Goal: Task Accomplishment & Management: Use online tool/utility

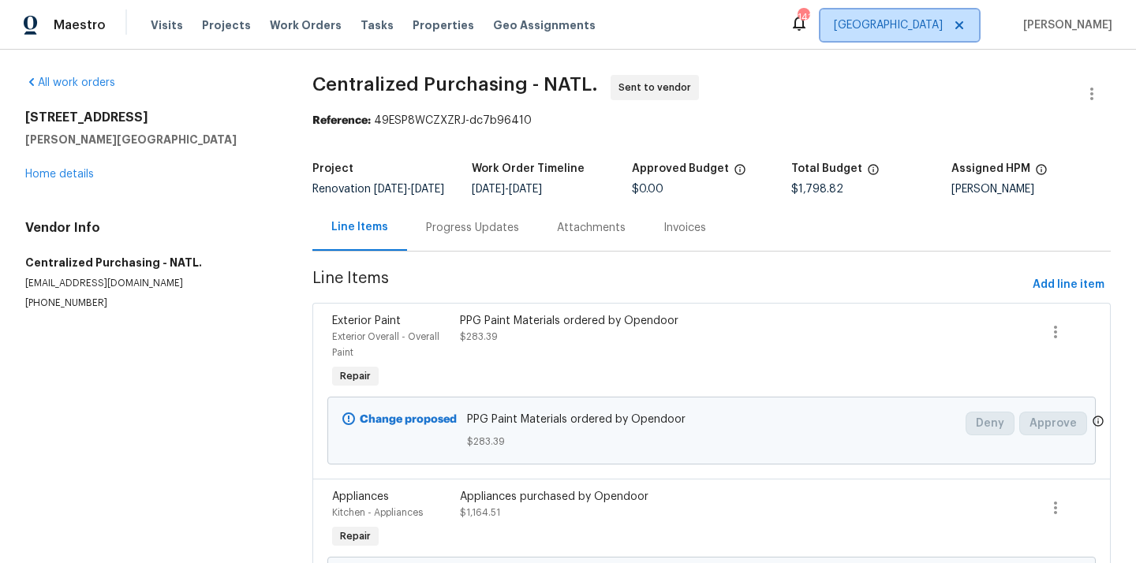
click at [930, 29] on span "[GEOGRAPHIC_DATA]" at bounding box center [888, 25] width 109 height 16
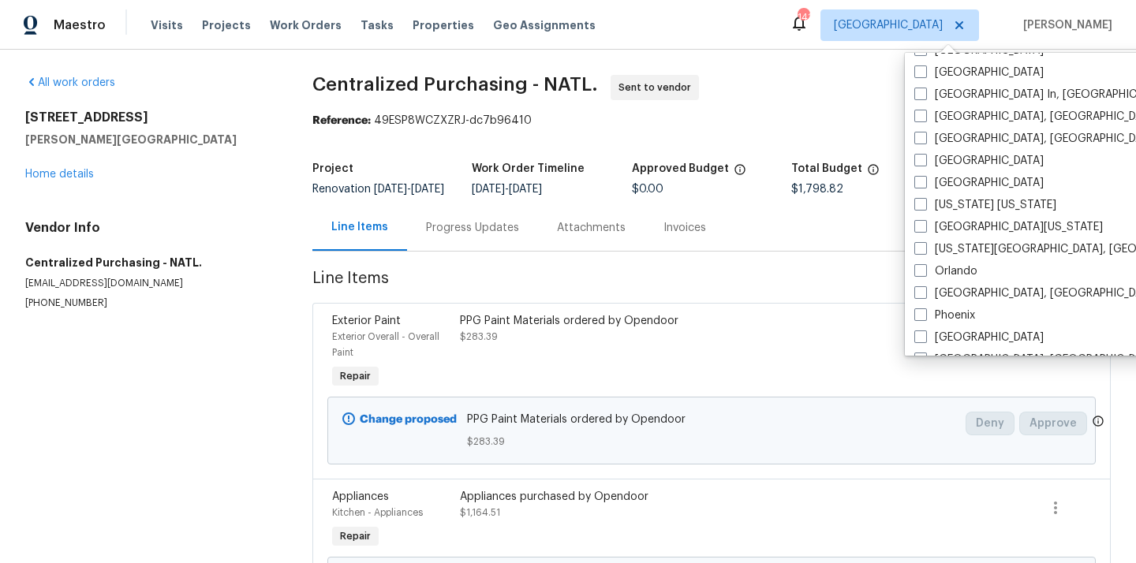
scroll to position [687, 0]
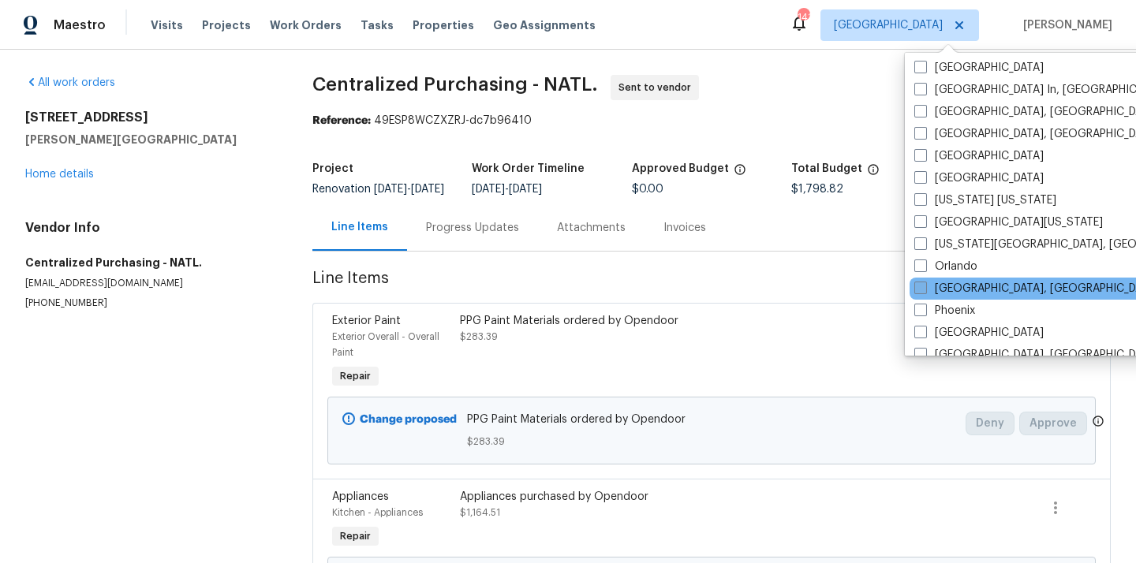
click at [949, 281] on label "[GEOGRAPHIC_DATA], [GEOGRAPHIC_DATA]" at bounding box center [1037, 289] width 245 height 16
click at [925, 281] on input "[GEOGRAPHIC_DATA], [GEOGRAPHIC_DATA]" at bounding box center [920, 286] width 10 height 10
checkbox input "true"
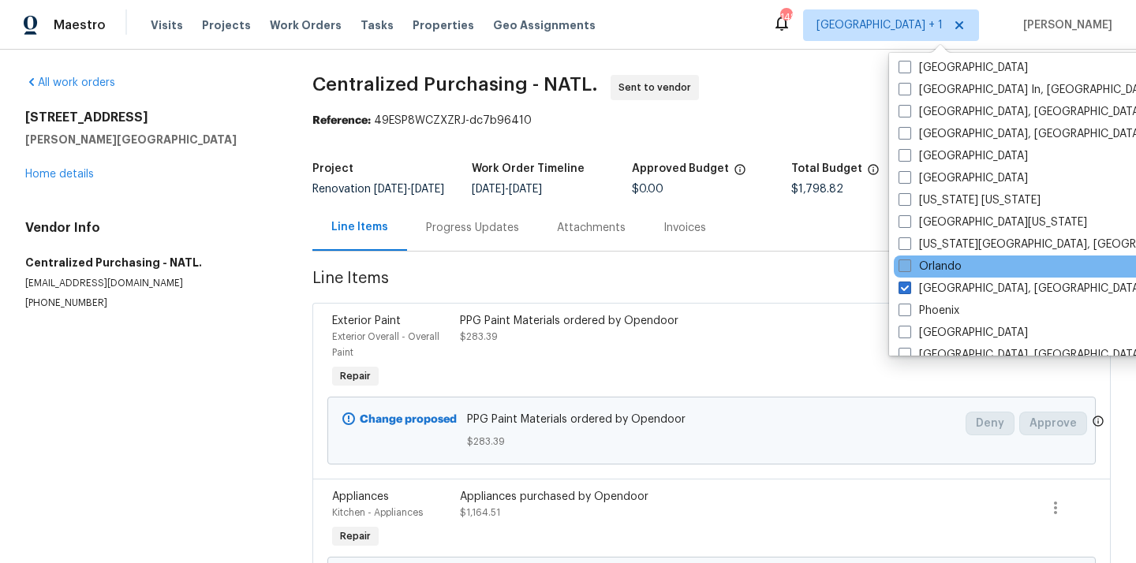
click at [947, 265] on label "Orlando" at bounding box center [930, 267] width 63 height 16
click at [909, 265] on input "Orlando" at bounding box center [904, 264] width 10 height 10
checkbox input "true"
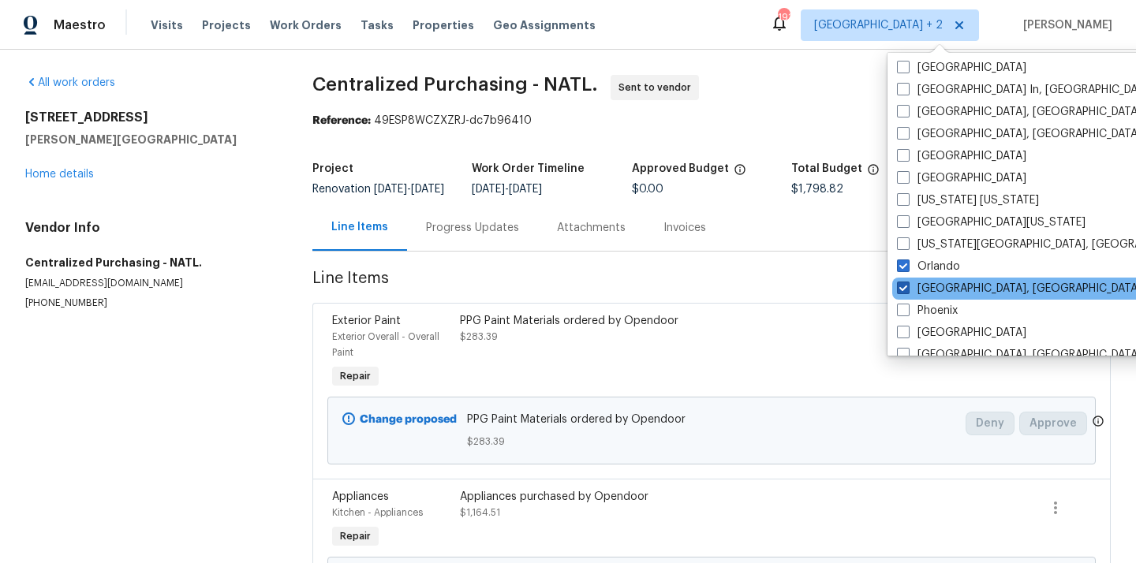
click at [947, 281] on label "[GEOGRAPHIC_DATA], [GEOGRAPHIC_DATA]" at bounding box center [1019, 289] width 245 height 16
click at [908, 281] on input "[GEOGRAPHIC_DATA], [GEOGRAPHIC_DATA]" at bounding box center [902, 286] width 10 height 10
checkbox input "false"
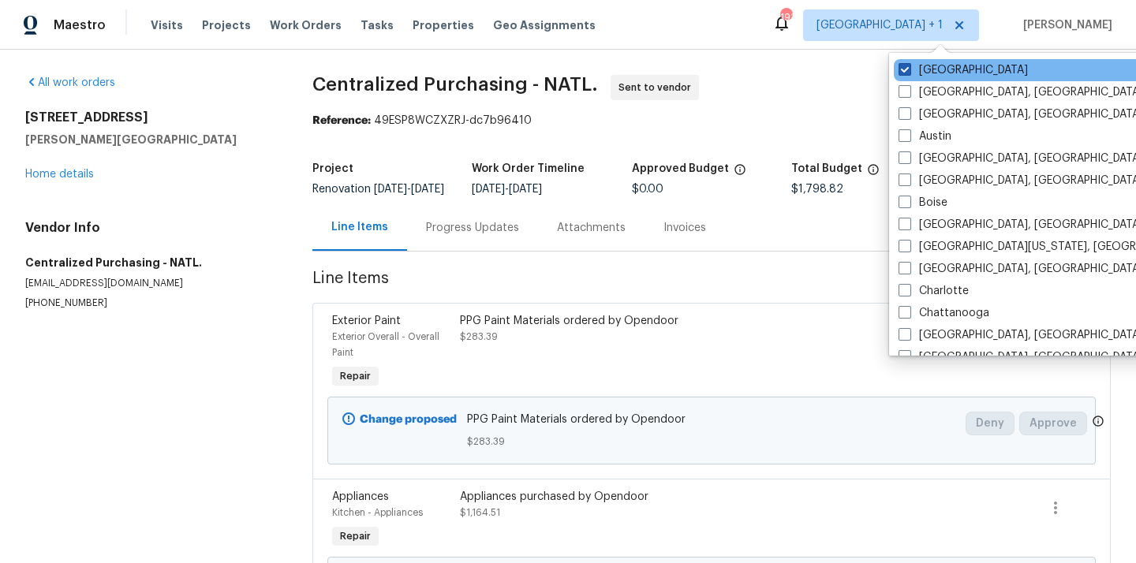
click at [926, 69] on label "[GEOGRAPHIC_DATA]" at bounding box center [963, 70] width 129 height 16
click at [909, 69] on input "[GEOGRAPHIC_DATA]" at bounding box center [904, 67] width 10 height 10
checkbox input "false"
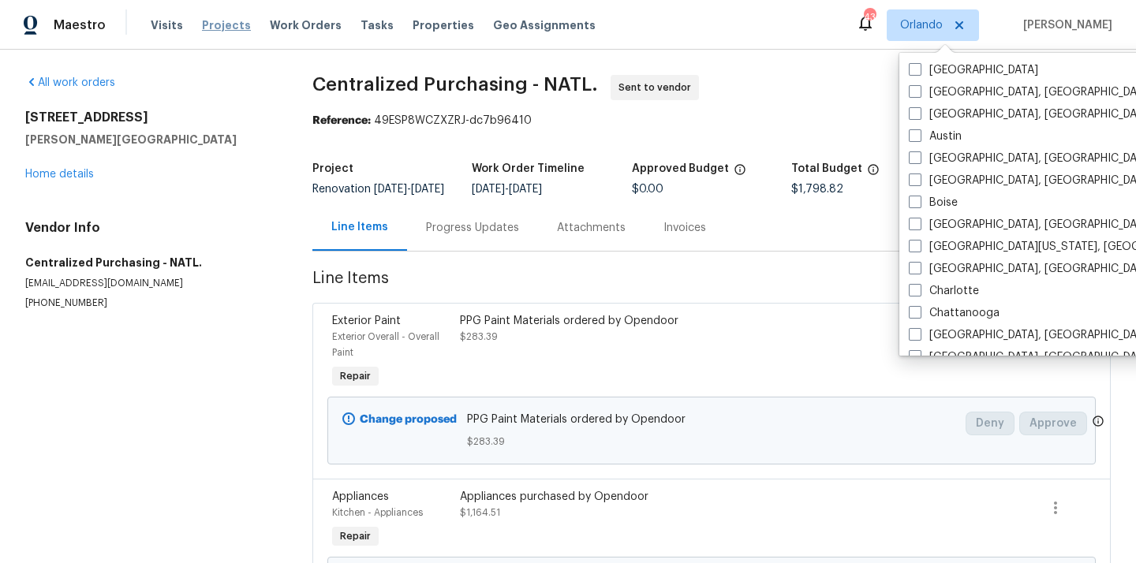
click at [227, 32] on span "Projects" at bounding box center [226, 25] width 49 height 16
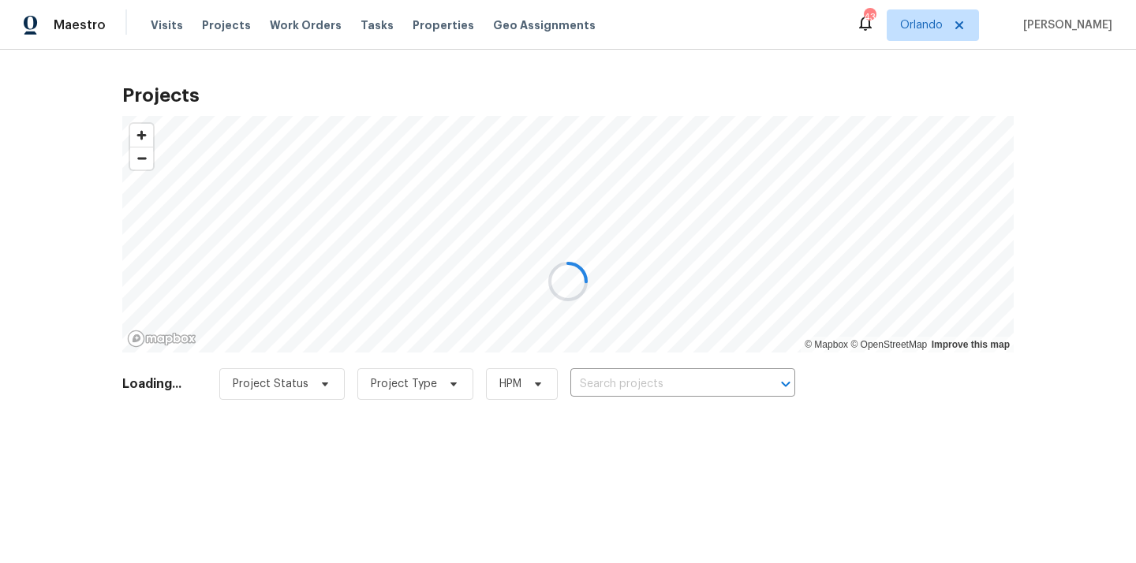
click at [649, 391] on div at bounding box center [568, 281] width 1136 height 563
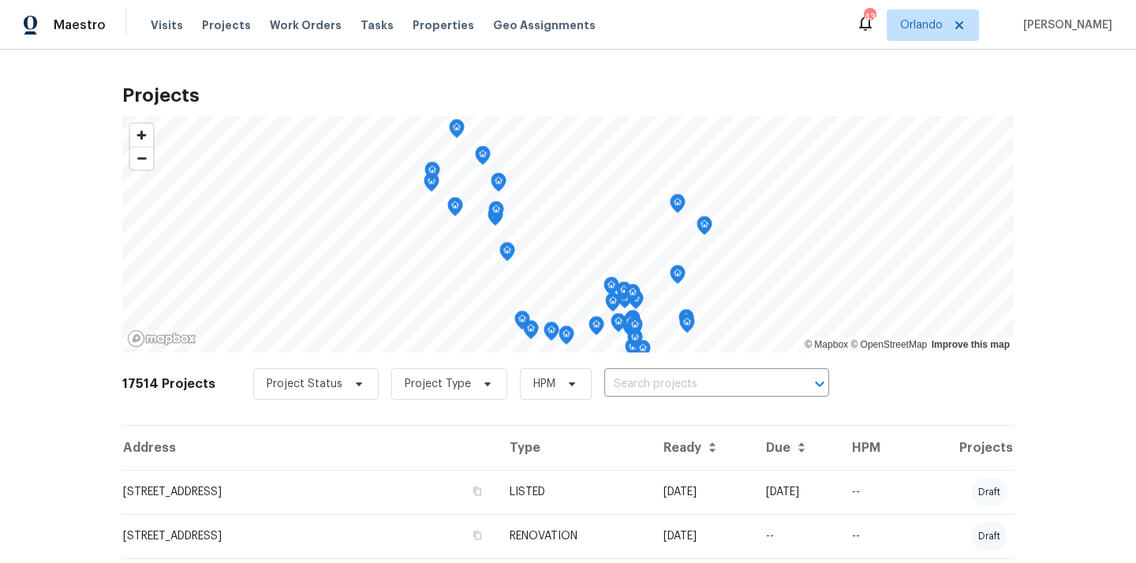
click at [649, 391] on input "text" at bounding box center [695, 385] width 181 height 24
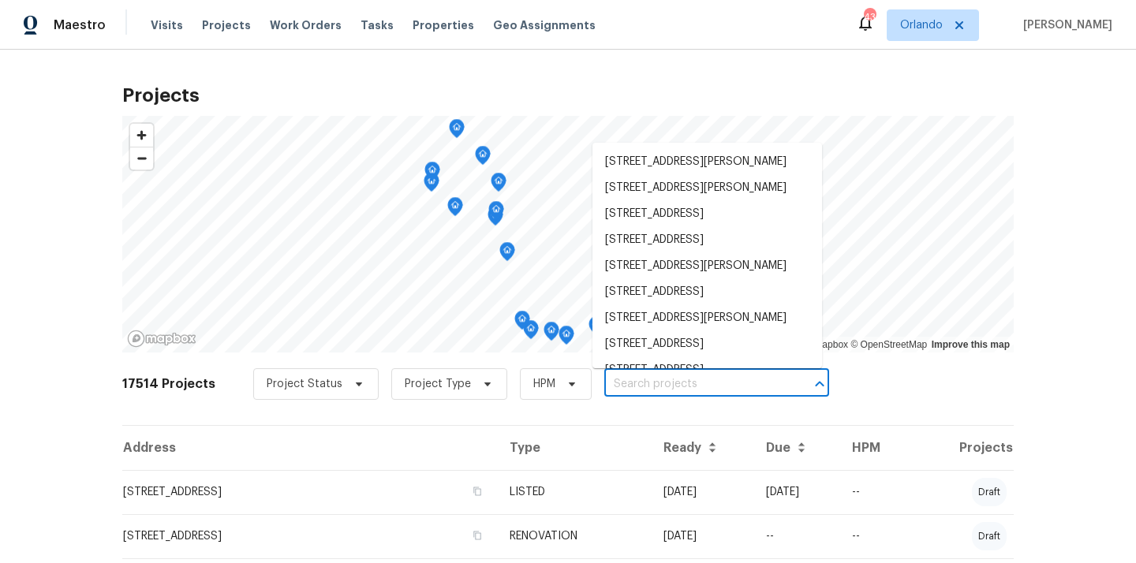
paste input "[STREET_ADDRESS]"
type input "[STREET_ADDRESS]"
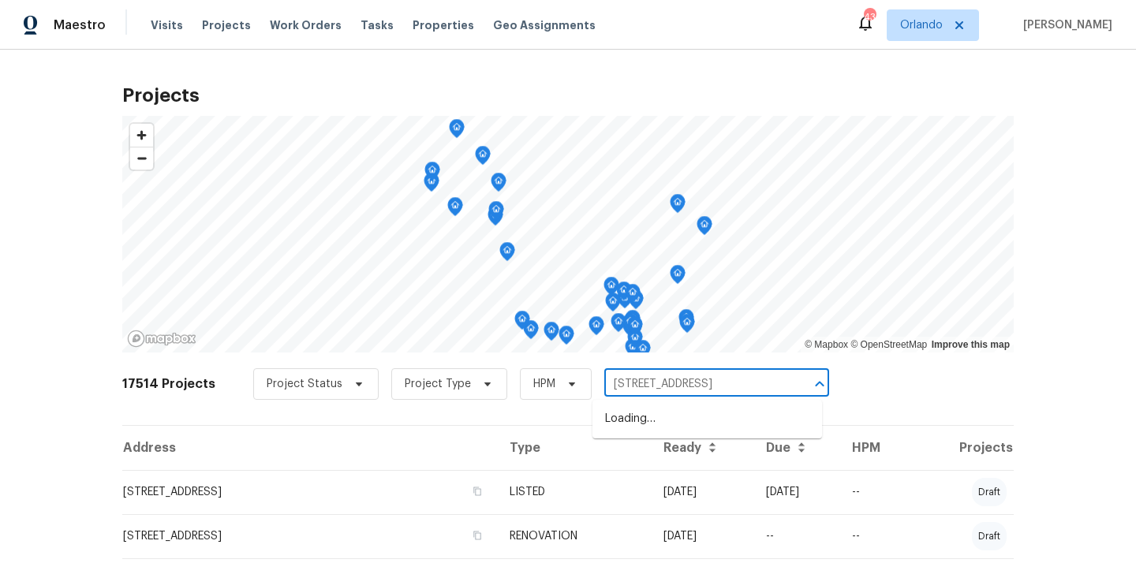
scroll to position [0, 41]
click at [650, 417] on li "[STREET_ADDRESS]" at bounding box center [708, 419] width 230 height 26
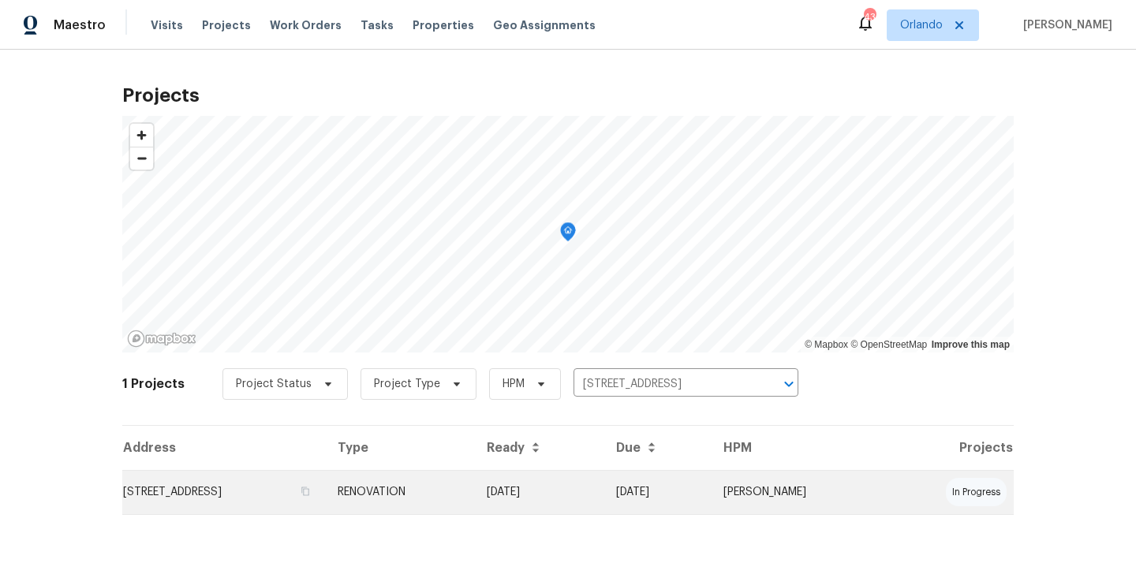
click at [474, 481] on td "RENOVATION" at bounding box center [399, 492] width 149 height 44
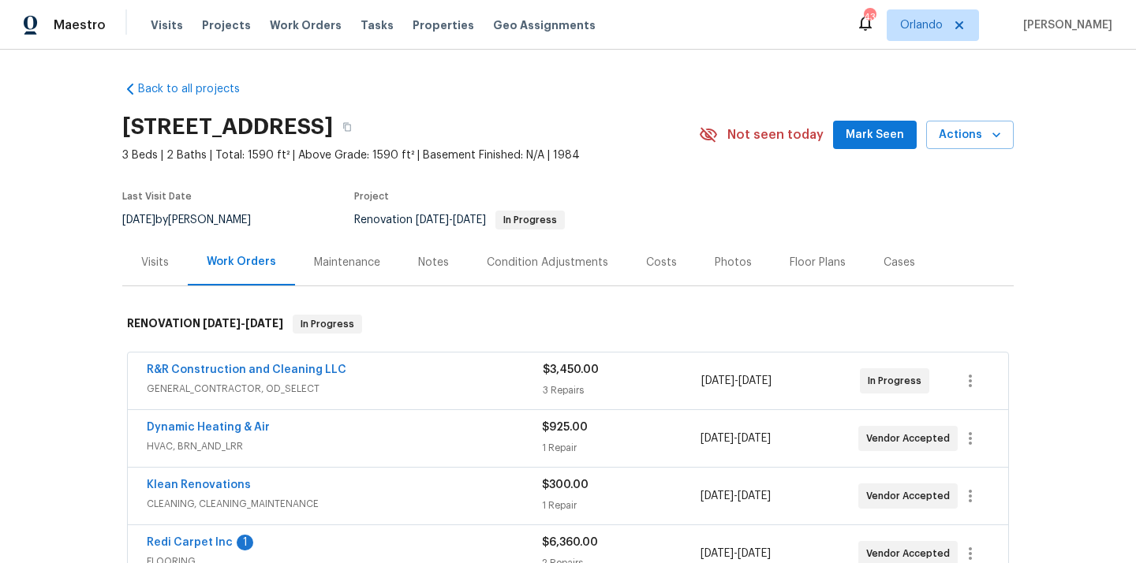
click at [333, 125] on h2 "[STREET_ADDRESS]" at bounding box center [227, 127] width 211 height 16
copy h2 "34741"
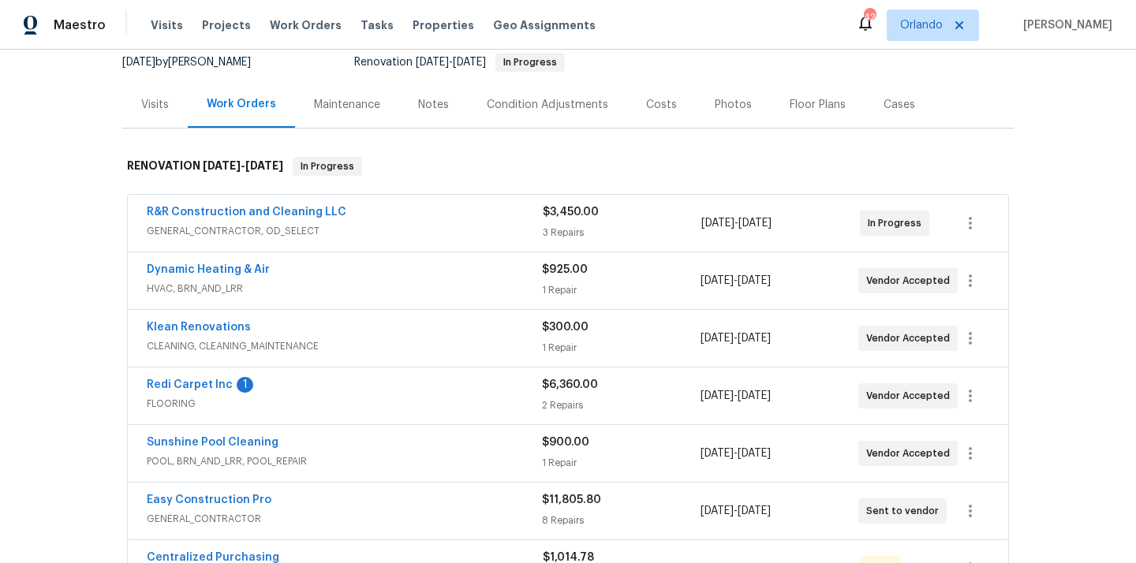
scroll to position [200, 0]
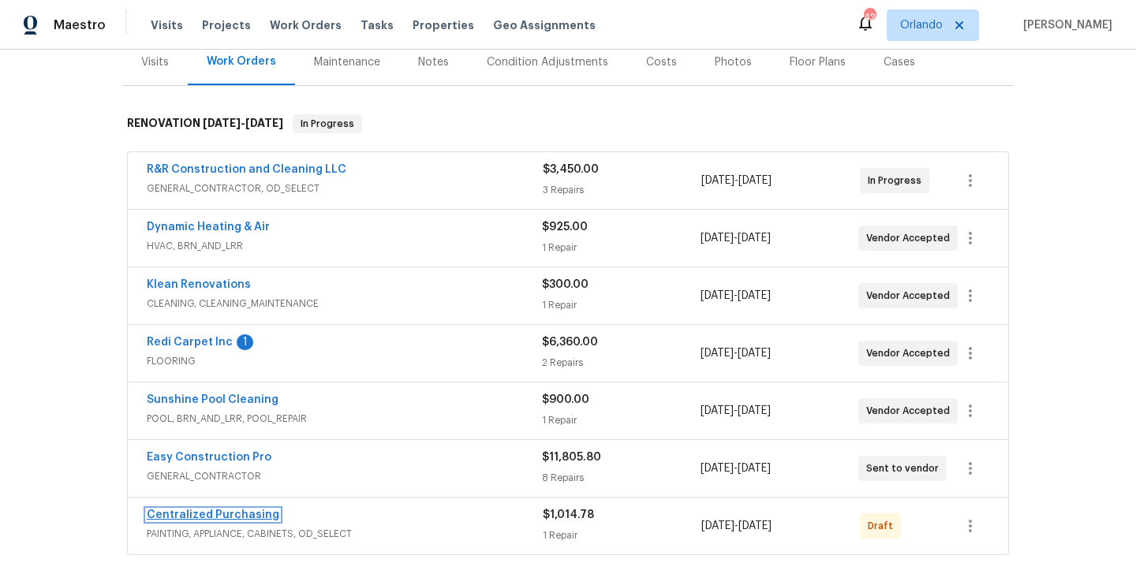
click at [215, 515] on link "Centralized Purchasing" at bounding box center [213, 515] width 133 height 11
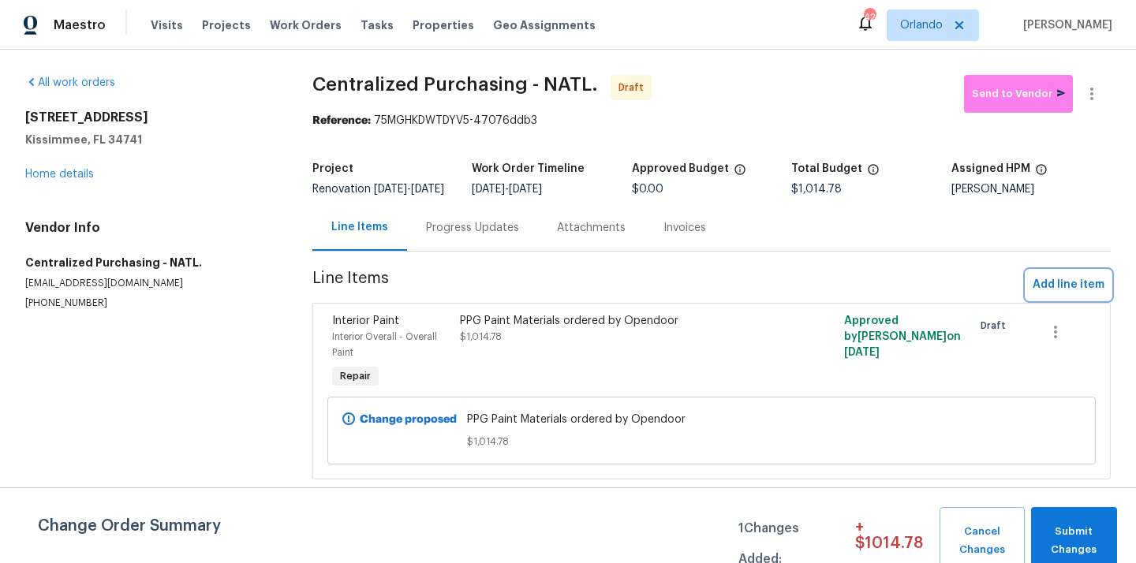
click at [1080, 295] on span "Add line item" at bounding box center [1069, 285] width 72 height 20
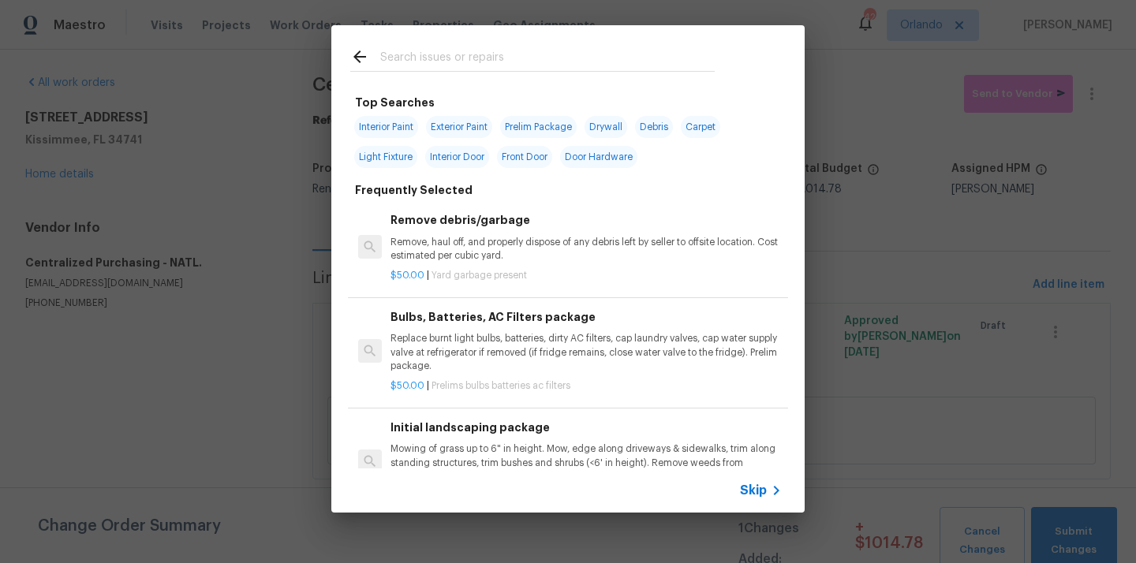
click at [605, 68] on input "text" at bounding box center [547, 59] width 335 height 24
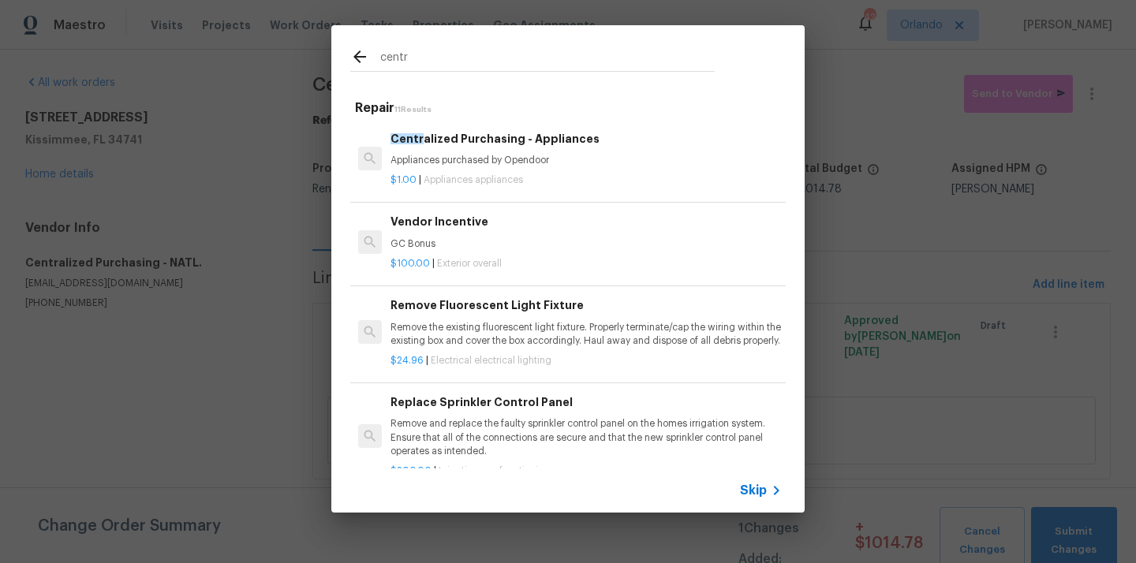
type input "centr"
click at [489, 174] on div "$1.00 | Appliances appliances" at bounding box center [586, 177] width 391 height 20
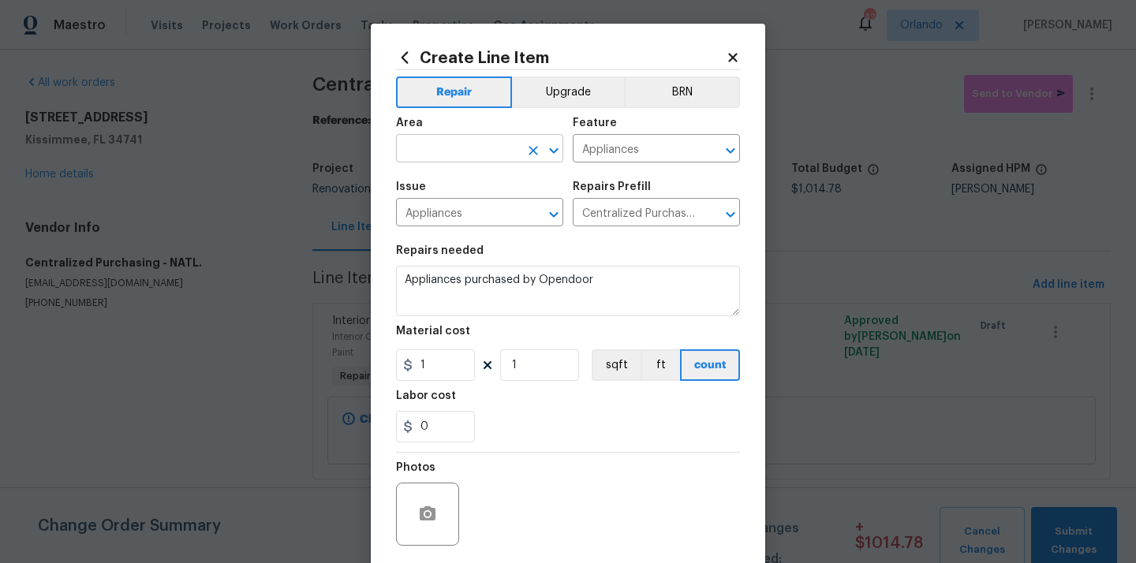
click at [496, 153] on input "text" at bounding box center [457, 150] width 123 height 24
click at [453, 178] on li "Kitchen" at bounding box center [479, 186] width 167 height 26
type input "Kitchen"
drag, startPoint x: 437, startPoint y: 369, endPoint x: 398, endPoint y: 368, distance: 39.5
click at [400, 369] on input "1" at bounding box center [435, 366] width 79 height 32
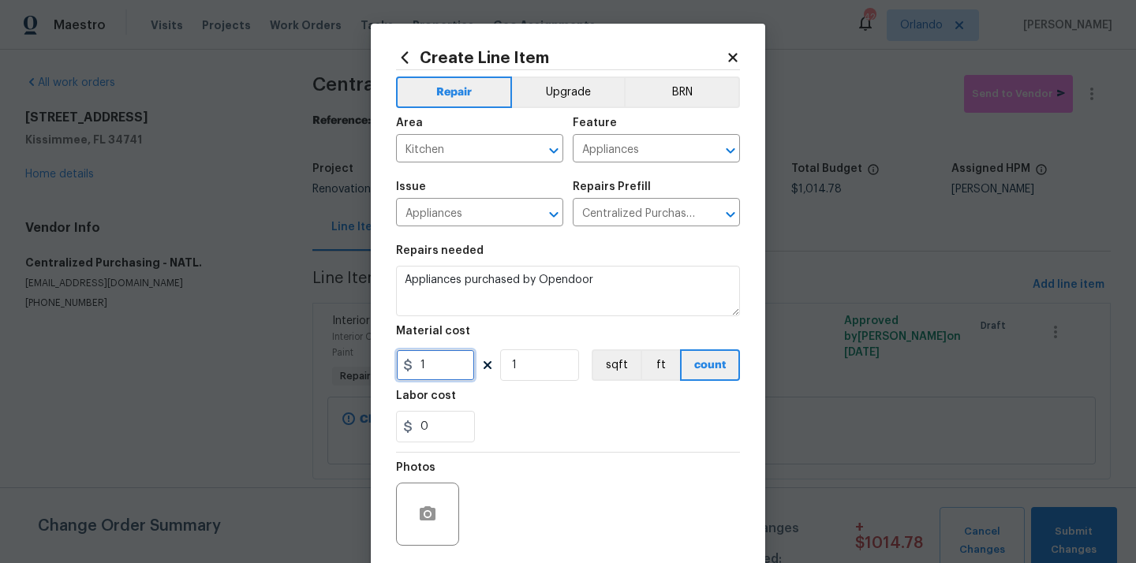
paste input "311.41"
type input "1311.41"
click at [537, 426] on div "0" at bounding box center [568, 427] width 344 height 32
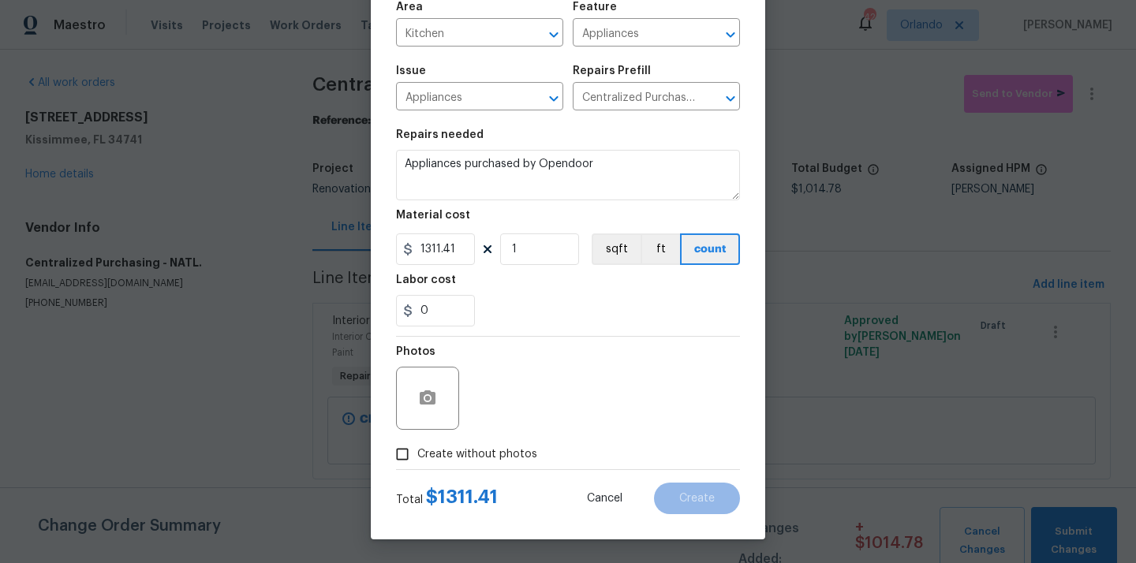
click at [507, 456] on span "Create without photos" at bounding box center [477, 455] width 120 height 17
click at [417, 456] on input "Create without photos" at bounding box center [403, 455] width 30 height 30
checkbox input "true"
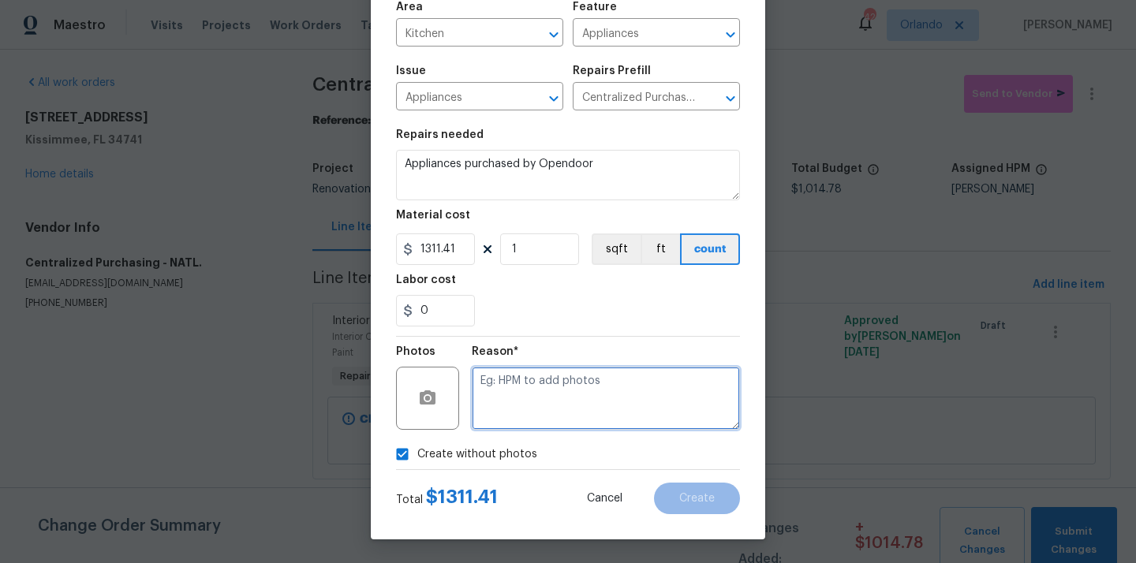
click at [532, 399] on textarea at bounding box center [606, 398] width 268 height 63
type textarea "N/A"
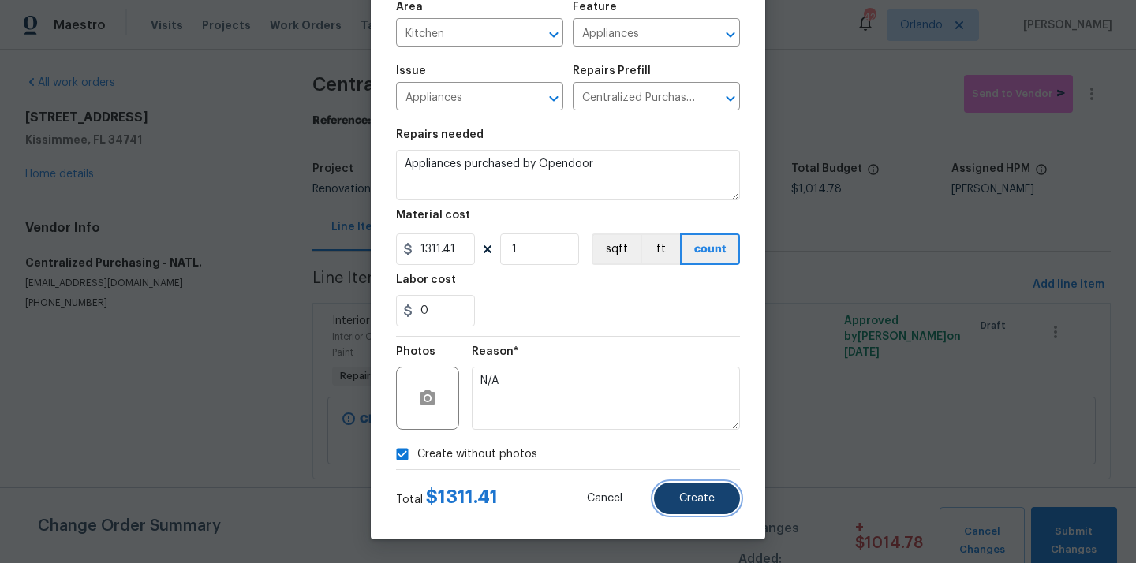
click at [702, 497] on span "Create" at bounding box center [698, 499] width 36 height 12
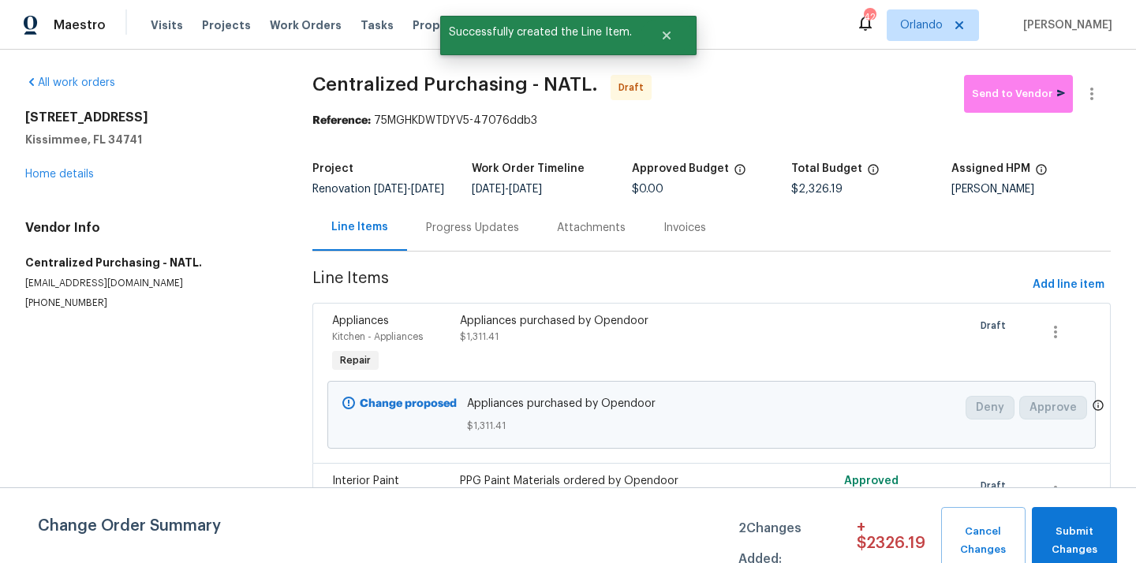
click at [73, 180] on div "[STREET_ADDRESS] Home details" at bounding box center [149, 146] width 249 height 73
click at [72, 178] on link "Home details" at bounding box center [59, 174] width 69 height 11
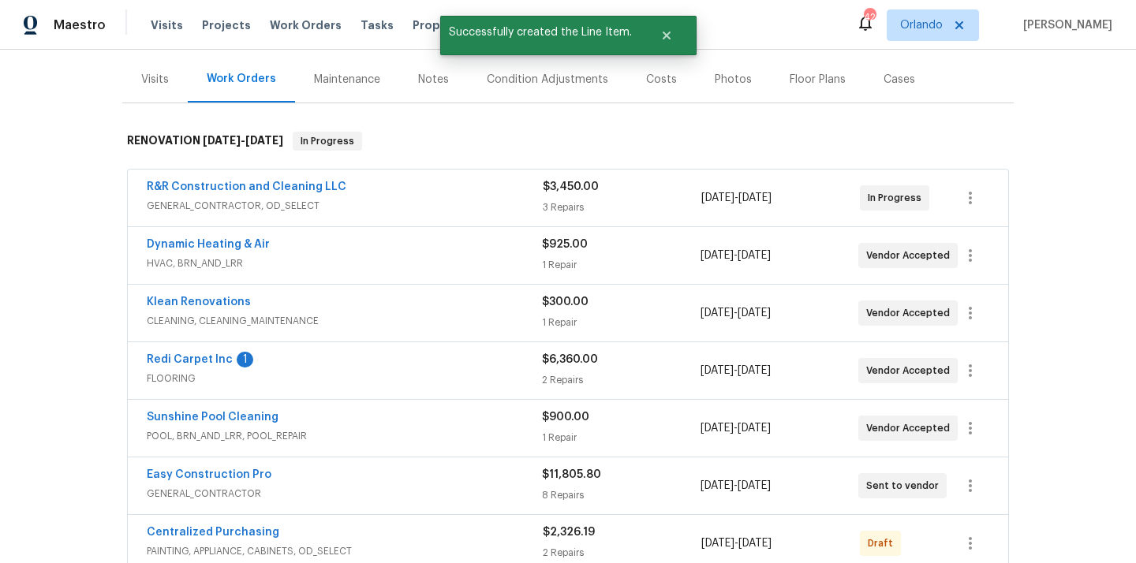
scroll to position [264, 0]
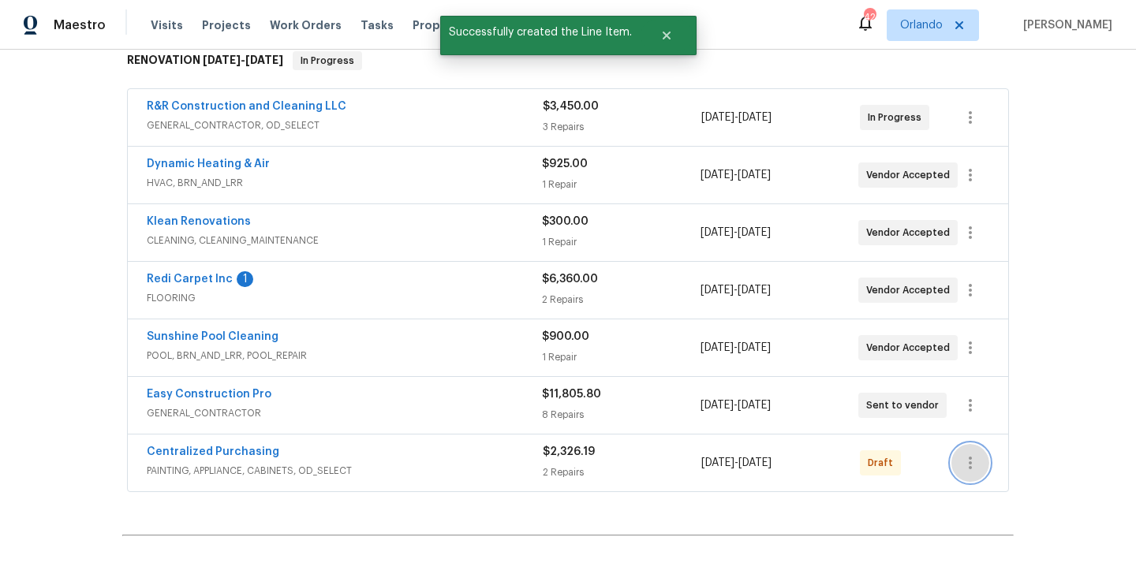
click at [968, 467] on icon "button" at bounding box center [970, 463] width 19 height 19
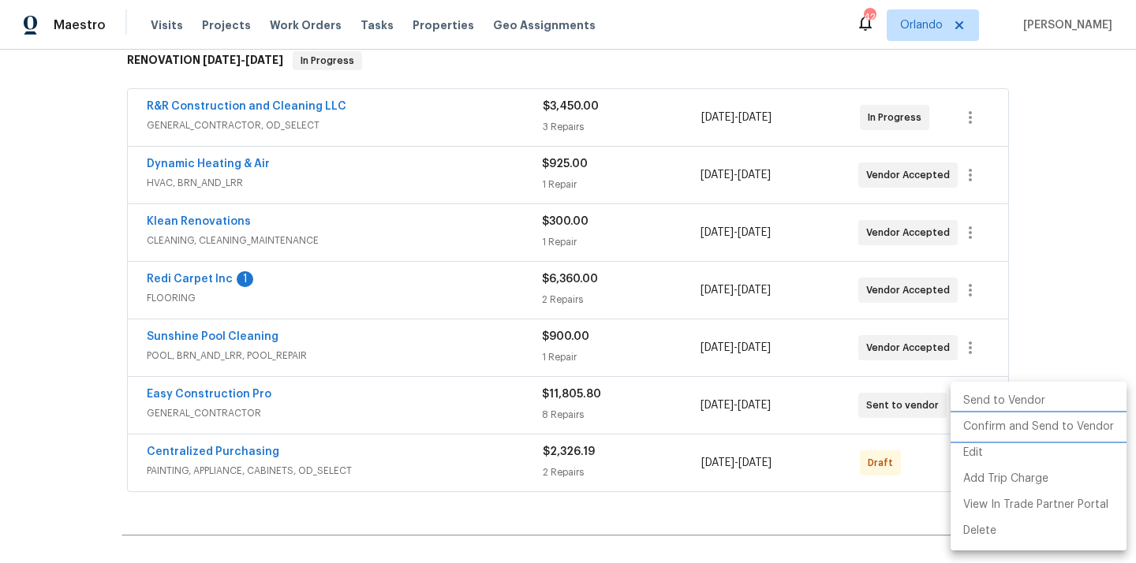
click at [987, 427] on li "Confirm and Send to Vendor" at bounding box center [1039, 427] width 176 height 26
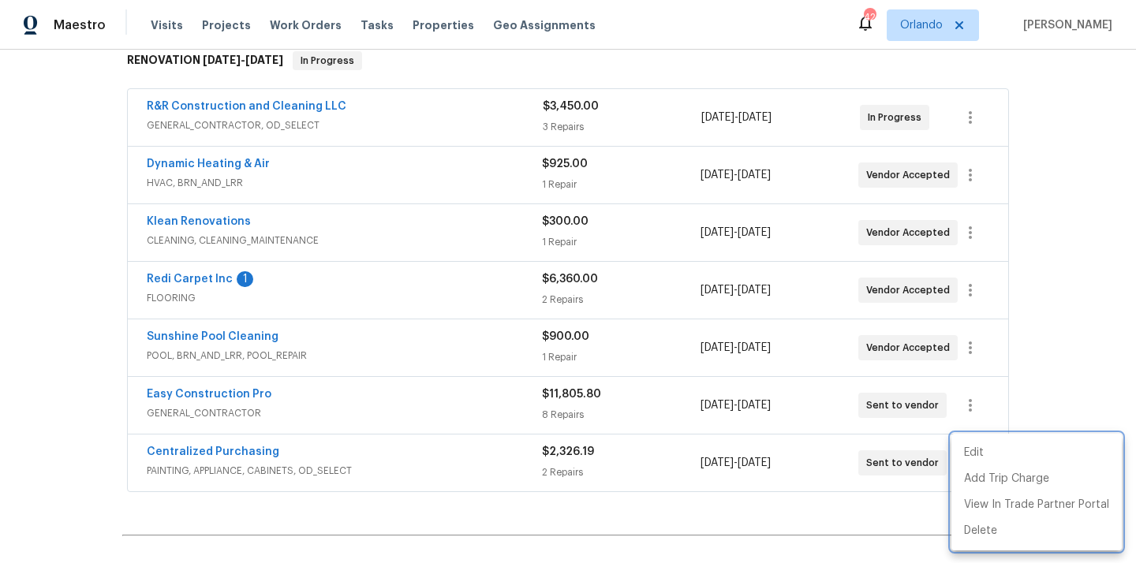
click at [307, 455] on div at bounding box center [568, 281] width 1136 height 563
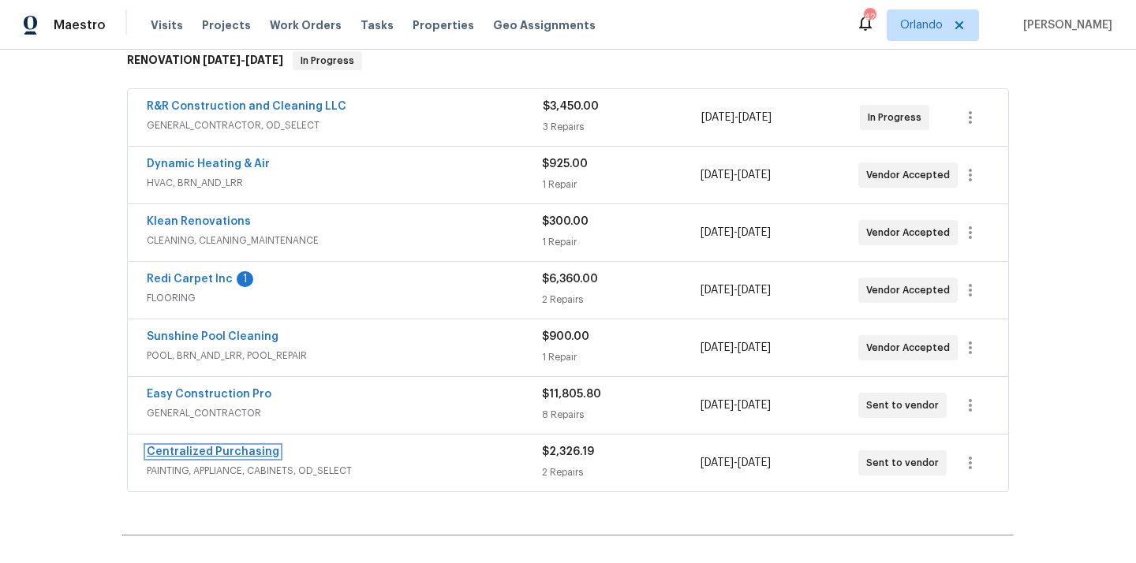
click at [238, 447] on link "Centralized Purchasing" at bounding box center [213, 452] width 133 height 11
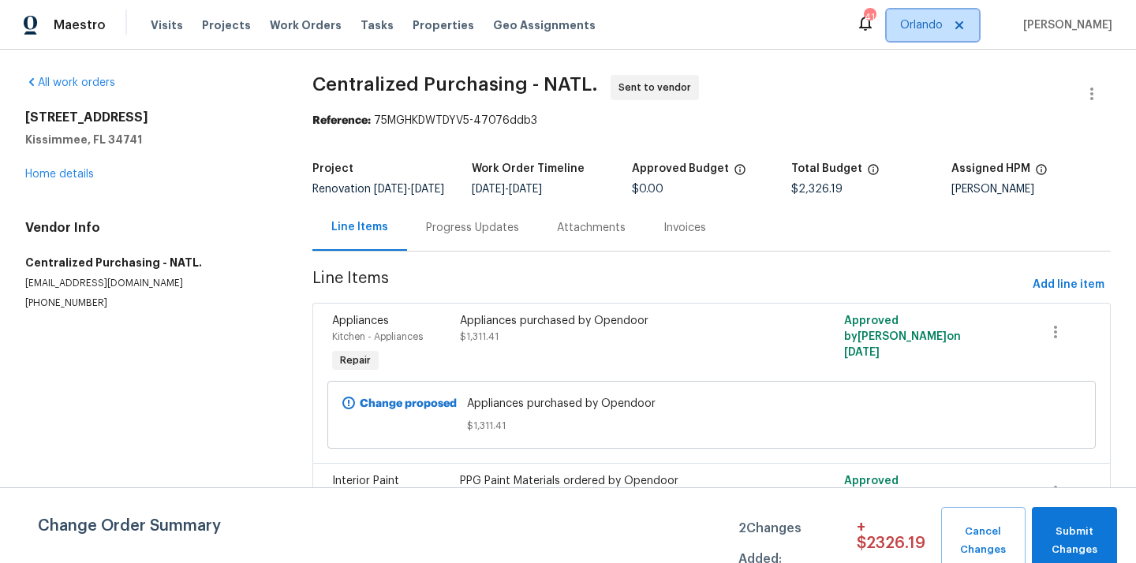
click at [962, 32] on span "Orlando" at bounding box center [933, 25] width 92 height 32
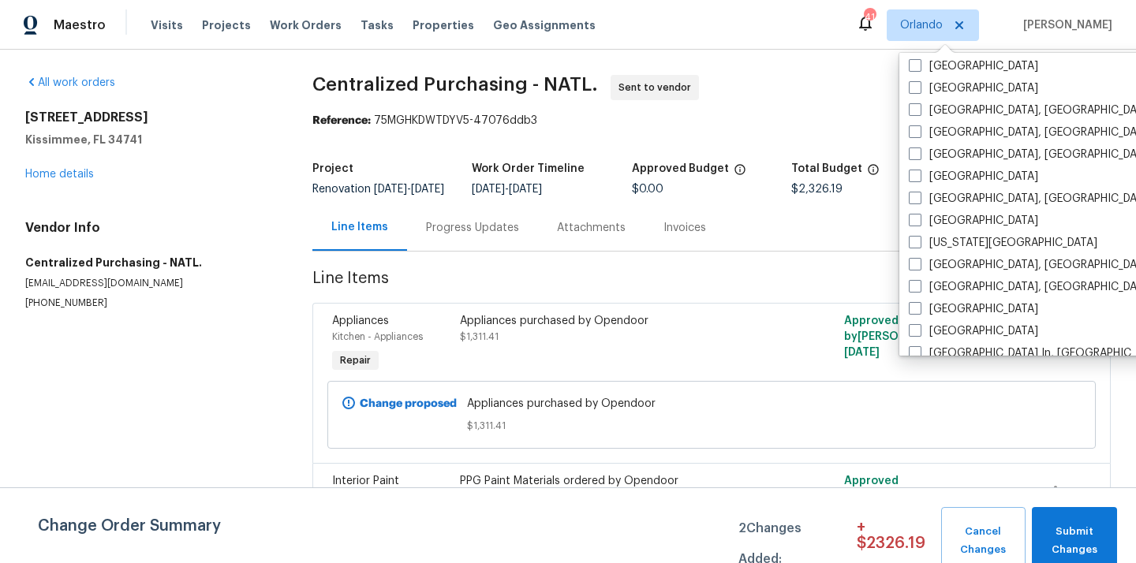
scroll to position [652, 0]
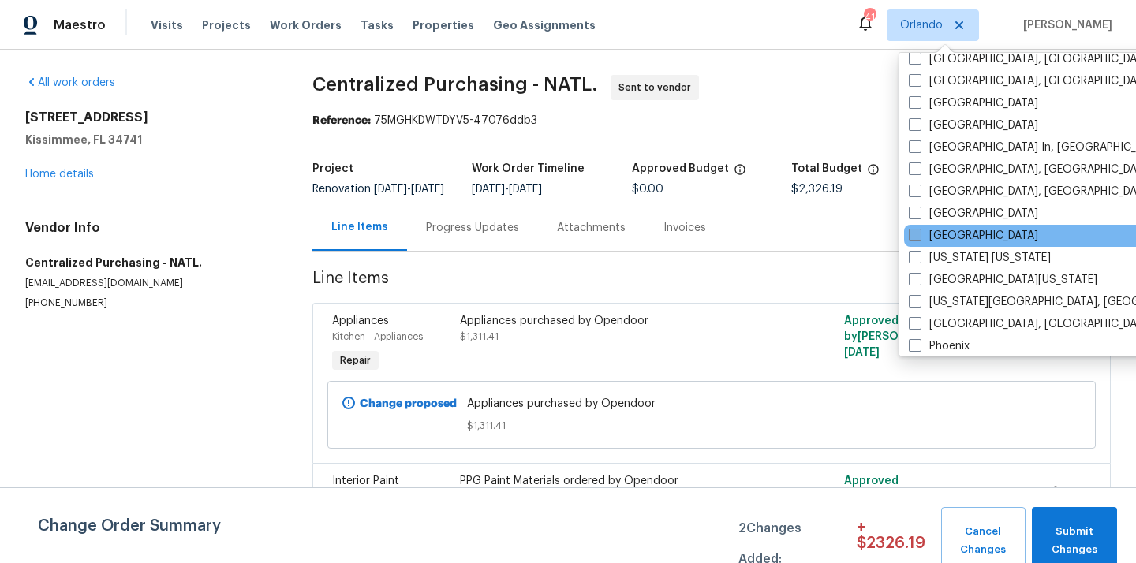
click at [915, 232] on span at bounding box center [915, 235] width 13 height 13
click at [915, 232] on input "[GEOGRAPHIC_DATA]" at bounding box center [914, 233] width 10 height 10
checkbox input "true"
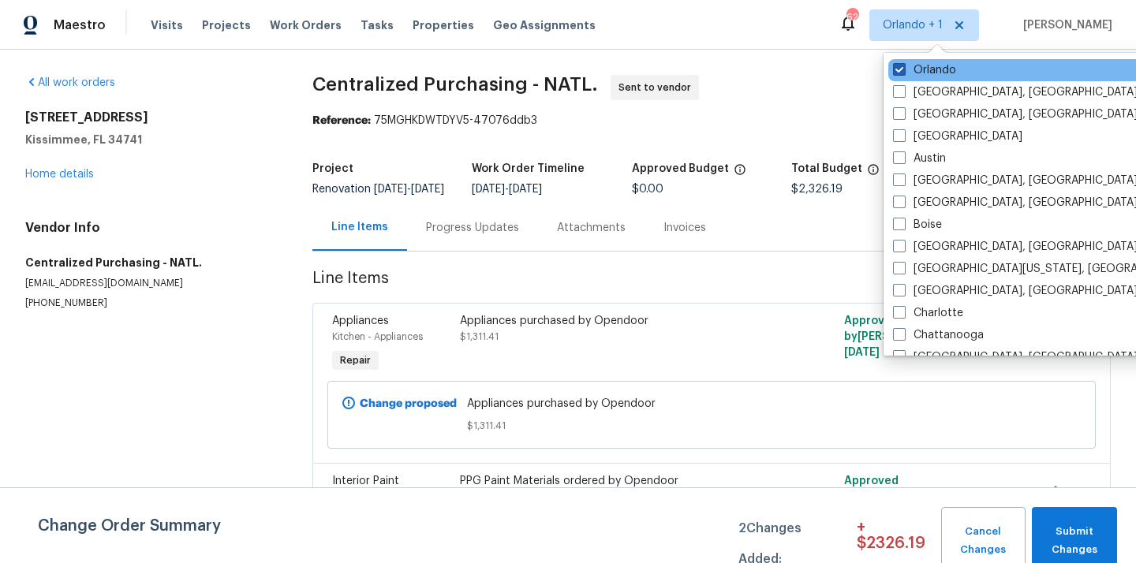
click at [930, 74] on label "Orlando" at bounding box center [924, 70] width 63 height 16
click at [904, 73] on input "Orlando" at bounding box center [898, 67] width 10 height 10
checkbox input "false"
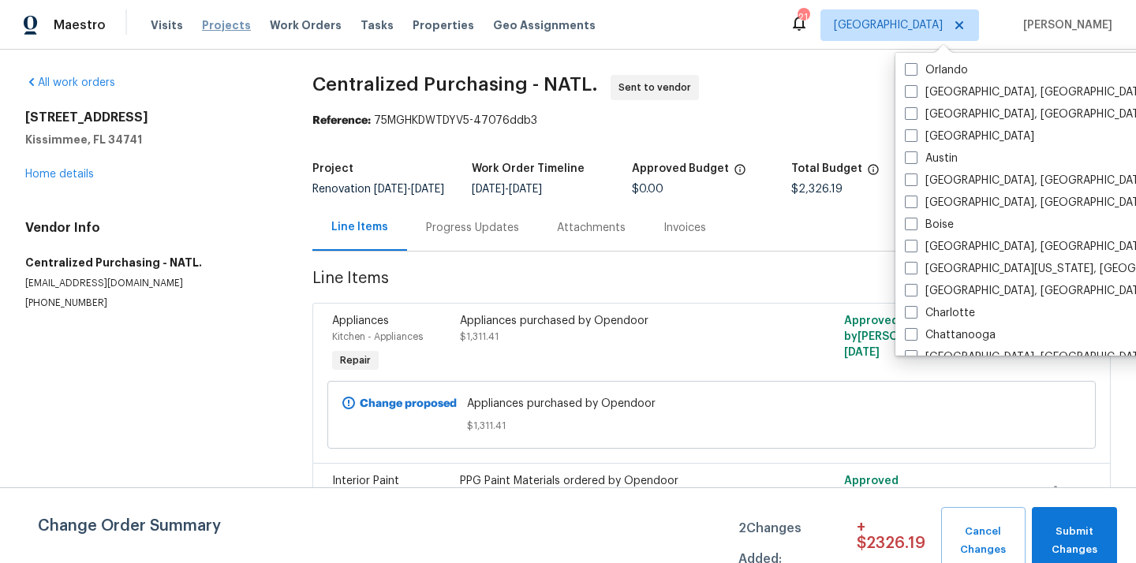
click at [221, 28] on span "Projects" at bounding box center [226, 25] width 49 height 16
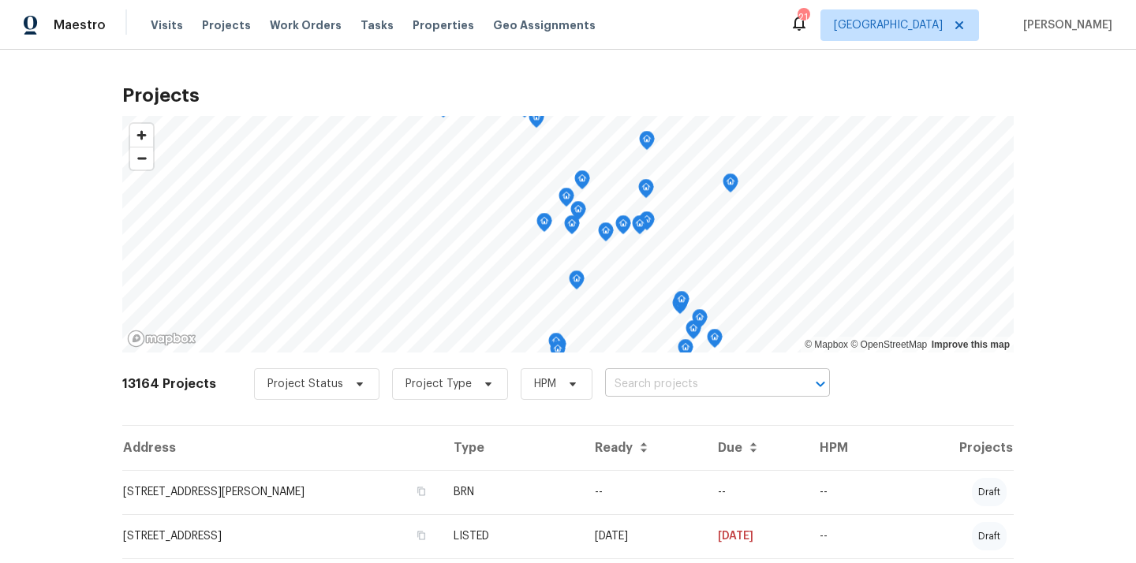
click at [647, 388] on input "text" at bounding box center [695, 385] width 181 height 24
paste input "[STREET_ADDRESS]"
type input "[STREET_ADDRESS]"
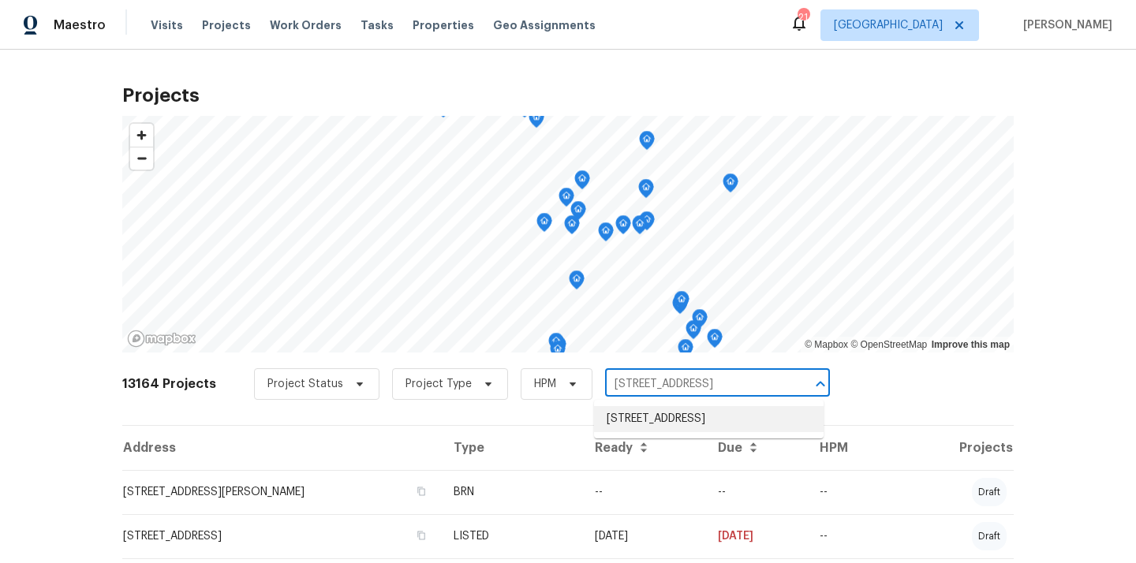
click at [640, 431] on li "[STREET_ADDRESS]" at bounding box center [709, 419] width 230 height 26
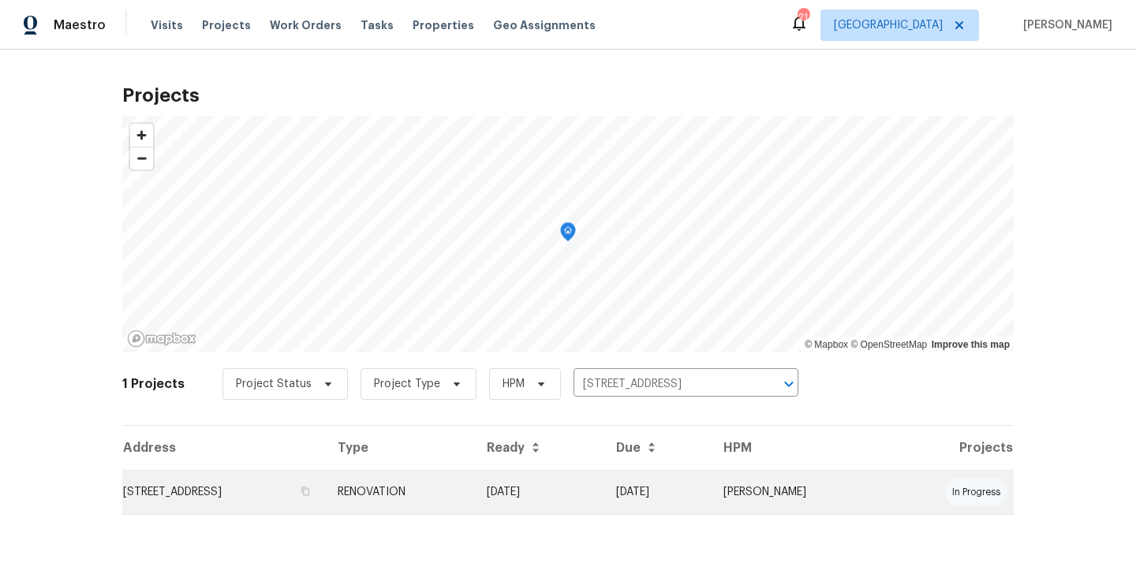
click at [474, 477] on td "RENOVATION" at bounding box center [399, 492] width 149 height 44
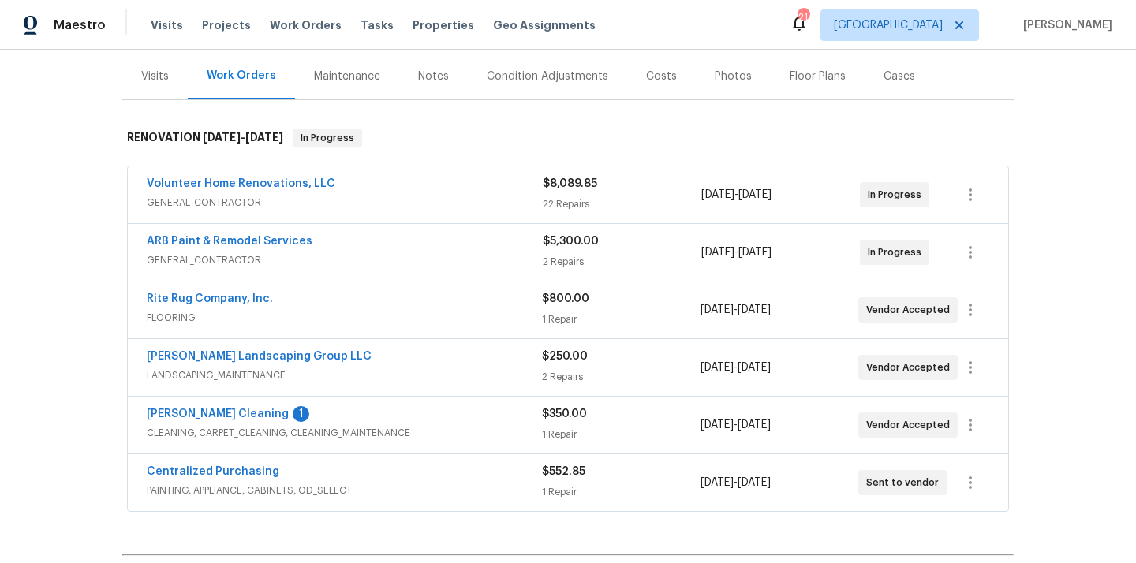
scroll to position [192, 0]
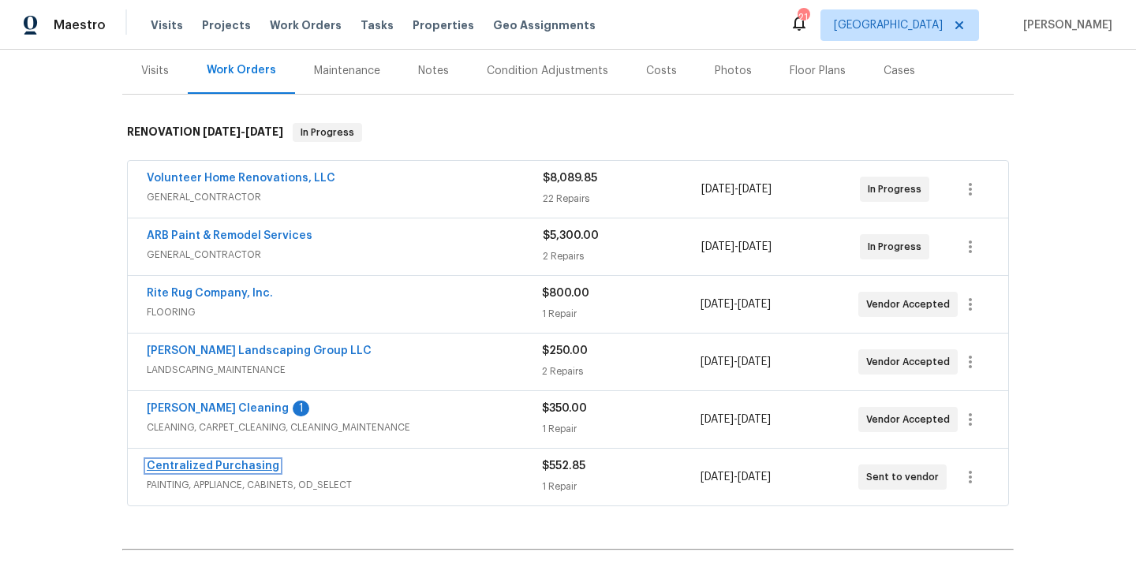
click at [251, 463] on link "Centralized Purchasing" at bounding box center [213, 466] width 133 height 11
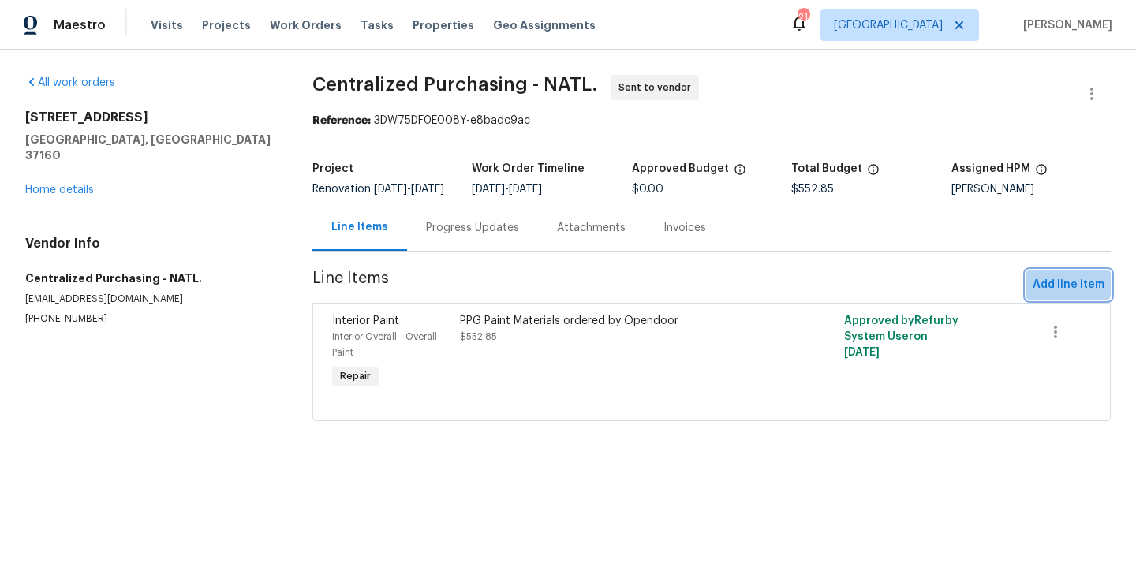
click at [1068, 292] on span "Add line item" at bounding box center [1069, 285] width 72 height 20
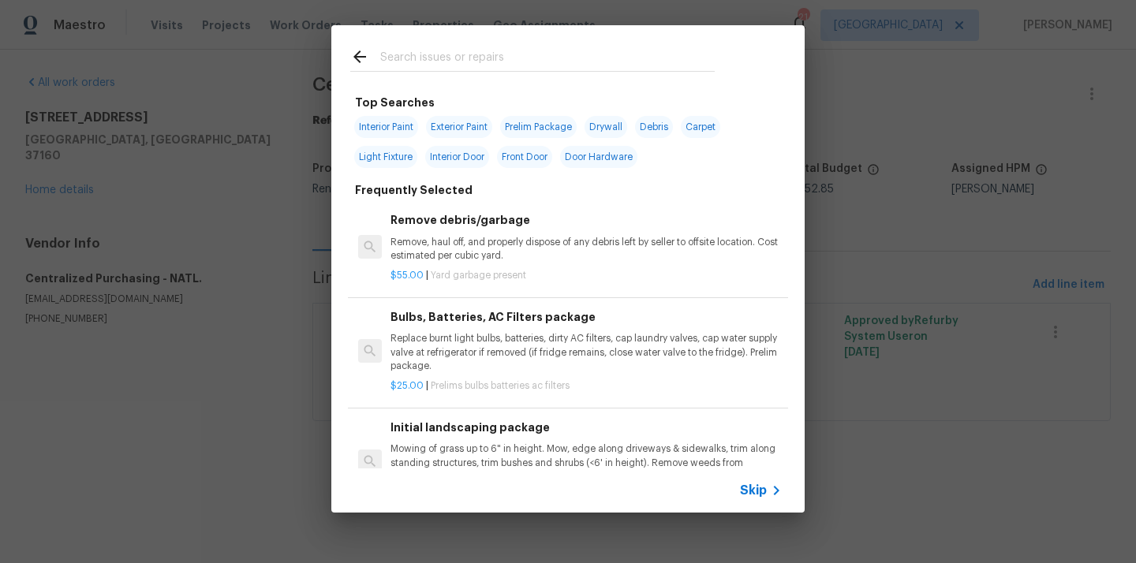
click at [590, 53] on input "text" at bounding box center [547, 59] width 335 height 24
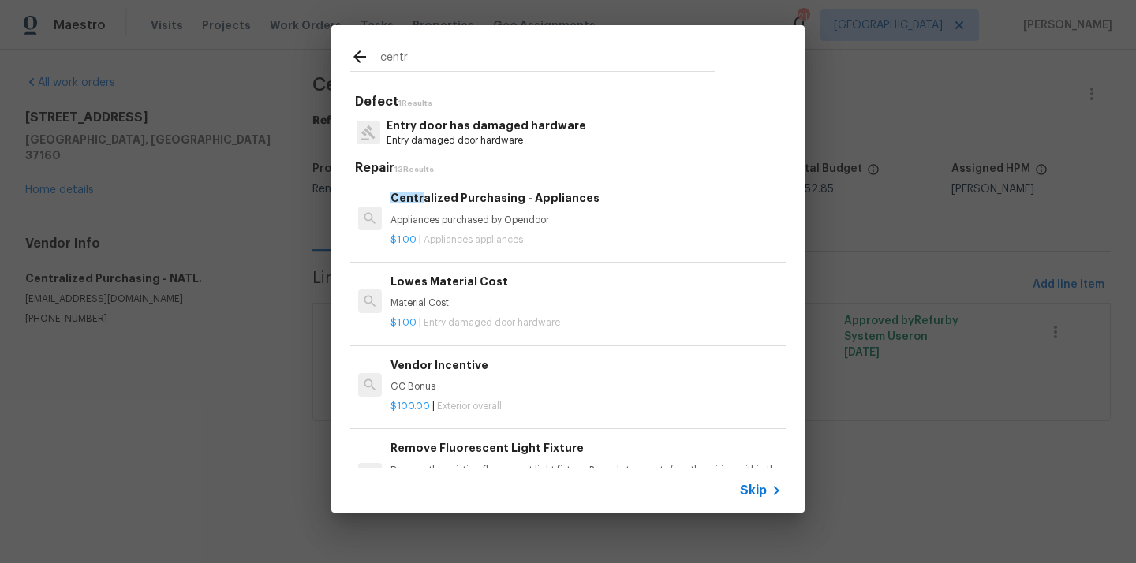
type input "centr"
click at [529, 219] on p "Appliances purchased by Opendoor" at bounding box center [586, 220] width 391 height 13
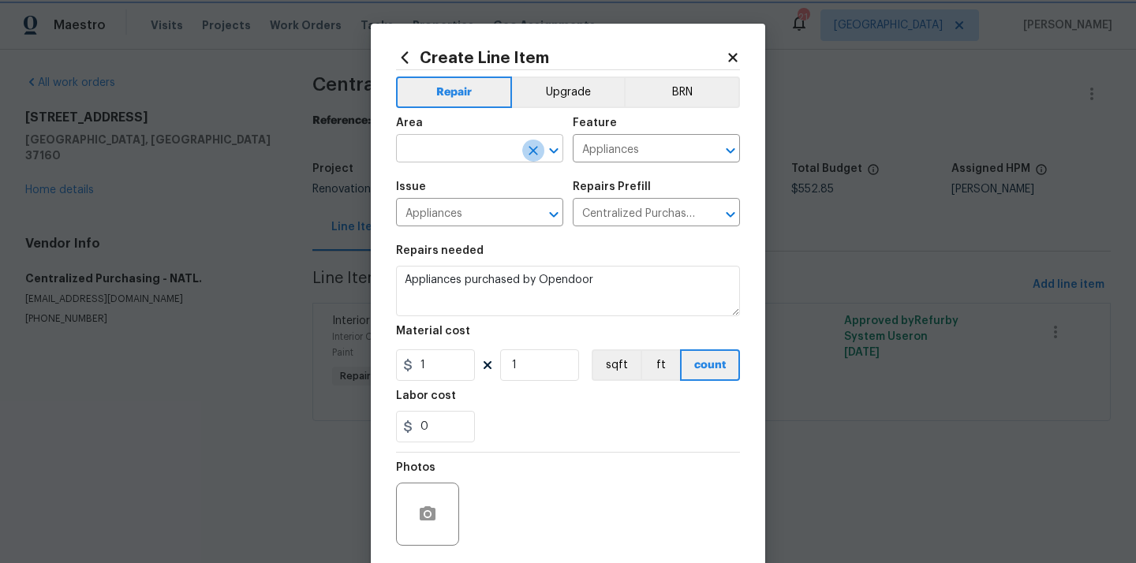
click at [532, 155] on icon "Clear" at bounding box center [534, 151] width 16 height 16
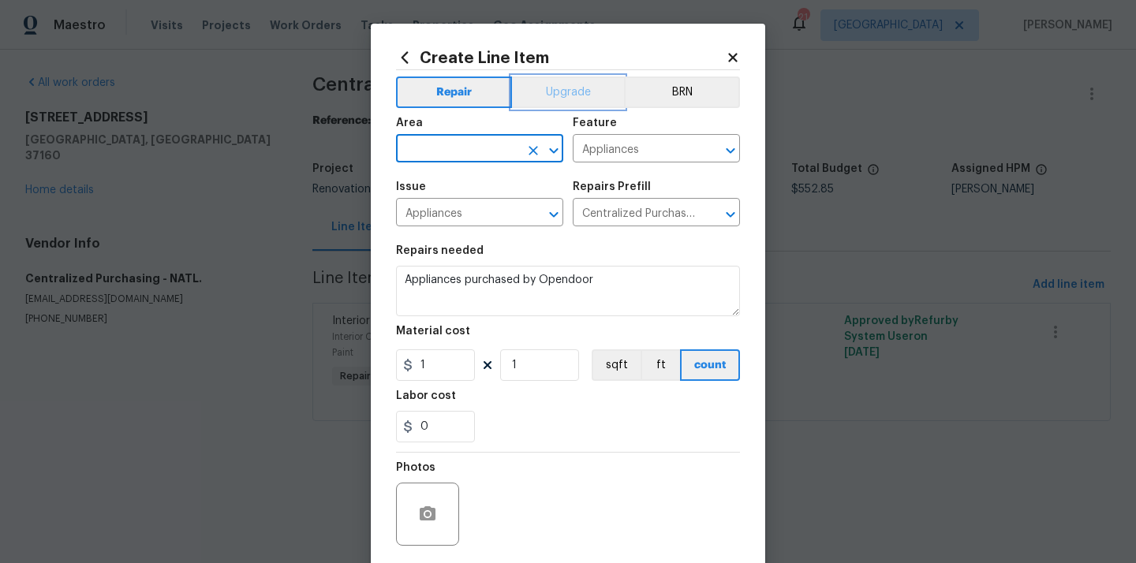
click at [567, 99] on button "Upgrade" at bounding box center [568, 93] width 113 height 32
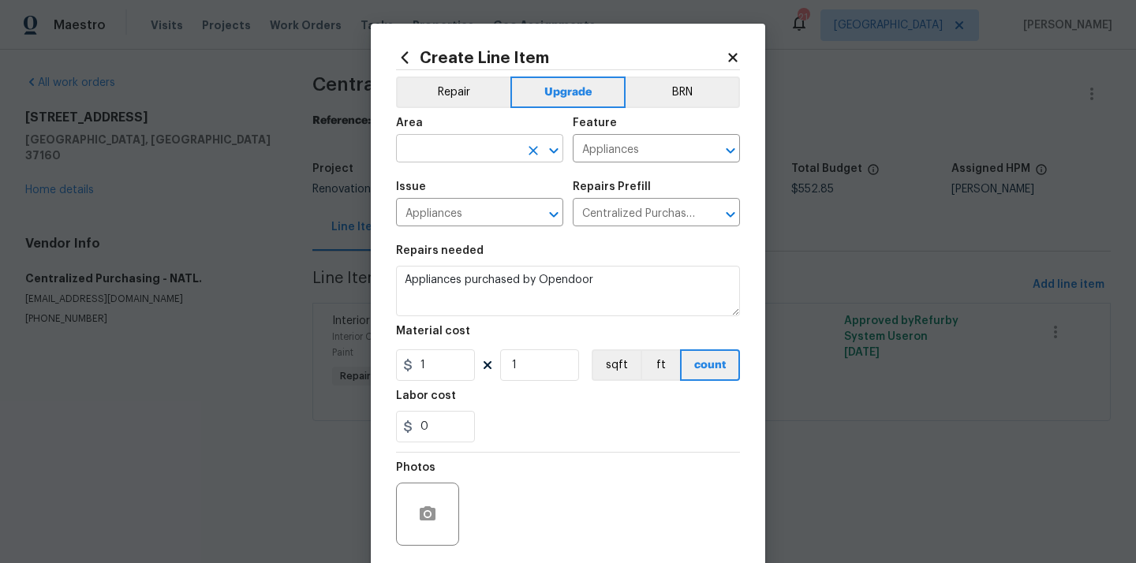
click at [483, 142] on input "text" at bounding box center [457, 150] width 123 height 24
click at [466, 201] on ul "Kitchen" at bounding box center [479, 186] width 167 height 39
click at [457, 189] on li "Kitchen" at bounding box center [479, 186] width 167 height 26
type input "Kitchen"
drag, startPoint x: 436, startPoint y: 372, endPoint x: 382, endPoint y: 364, distance: 55.0
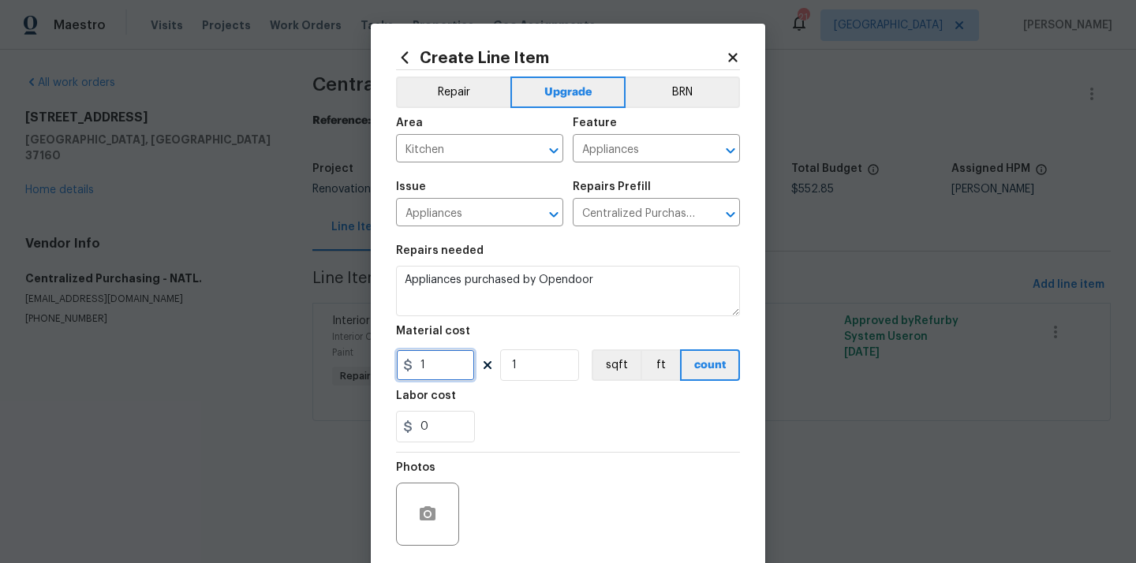
click at [384, 365] on div "Create Line Item Repair Upgrade BRN Area Kitchen ​ Feature Appliances ​ Issue A…" at bounding box center [568, 340] width 395 height 632
paste input "398.92"
type input "398.92"
click at [538, 441] on div "0" at bounding box center [568, 427] width 344 height 32
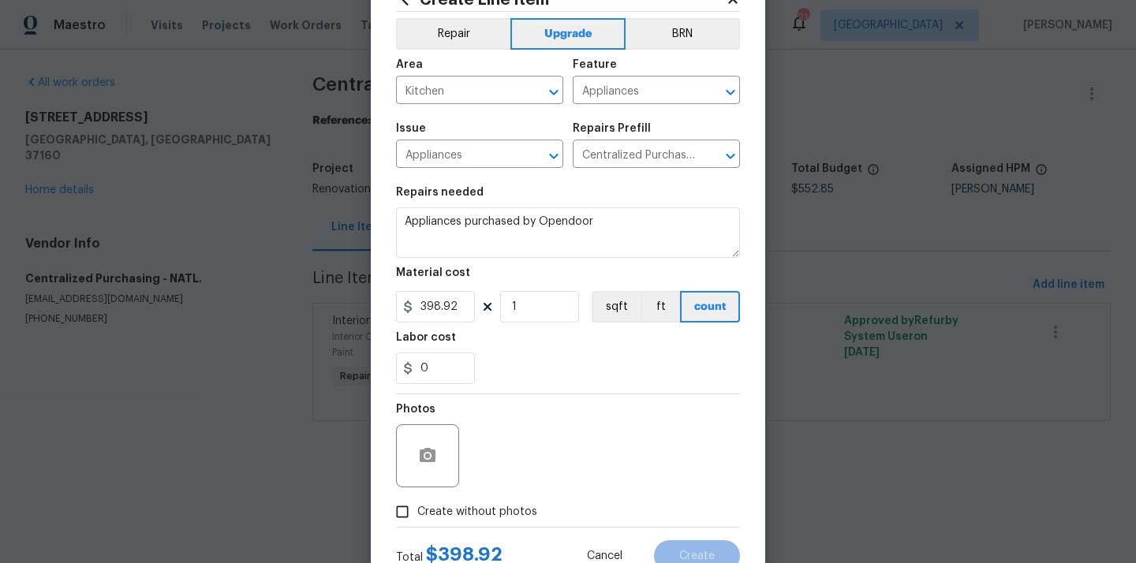
scroll to position [117, 0]
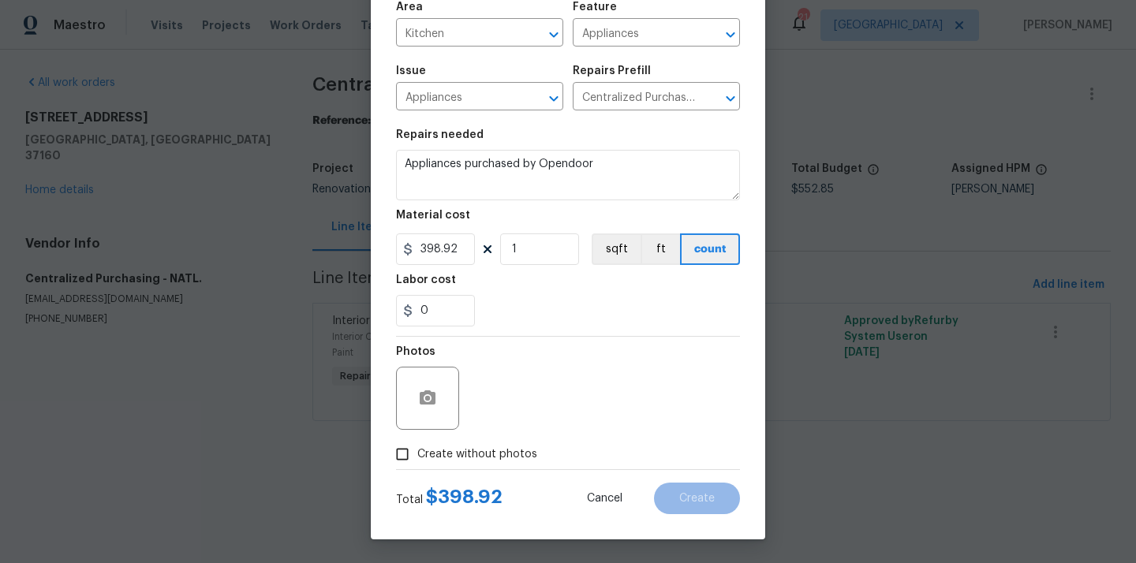
click at [504, 453] on span "Create without photos" at bounding box center [477, 455] width 120 height 17
click at [417, 453] on input "Create without photos" at bounding box center [403, 455] width 30 height 30
checkbox input "true"
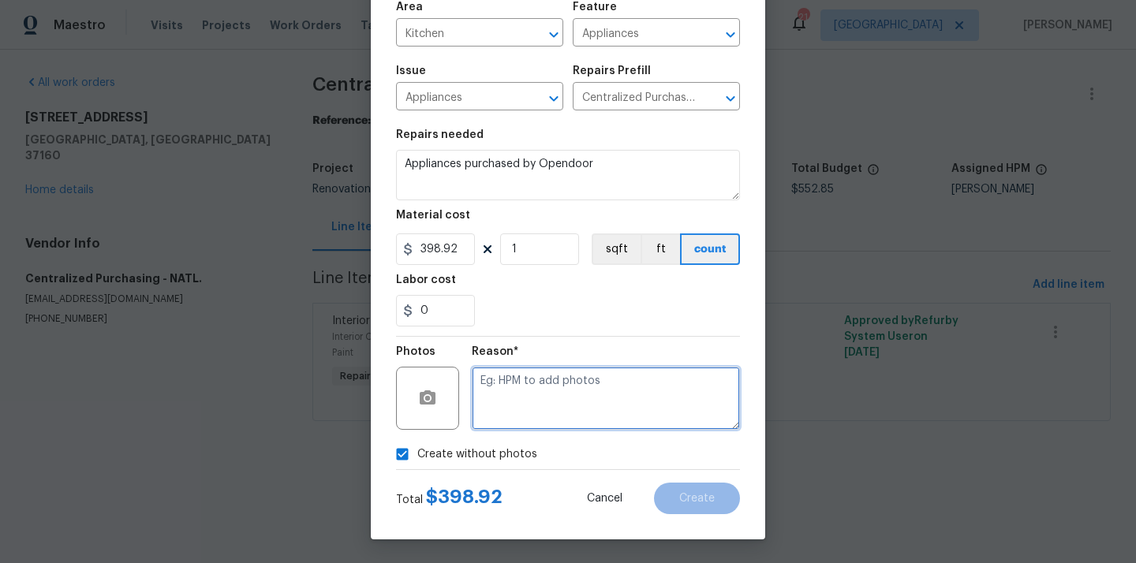
click at [530, 406] on textarea at bounding box center [606, 398] width 268 height 63
type textarea "N/A"
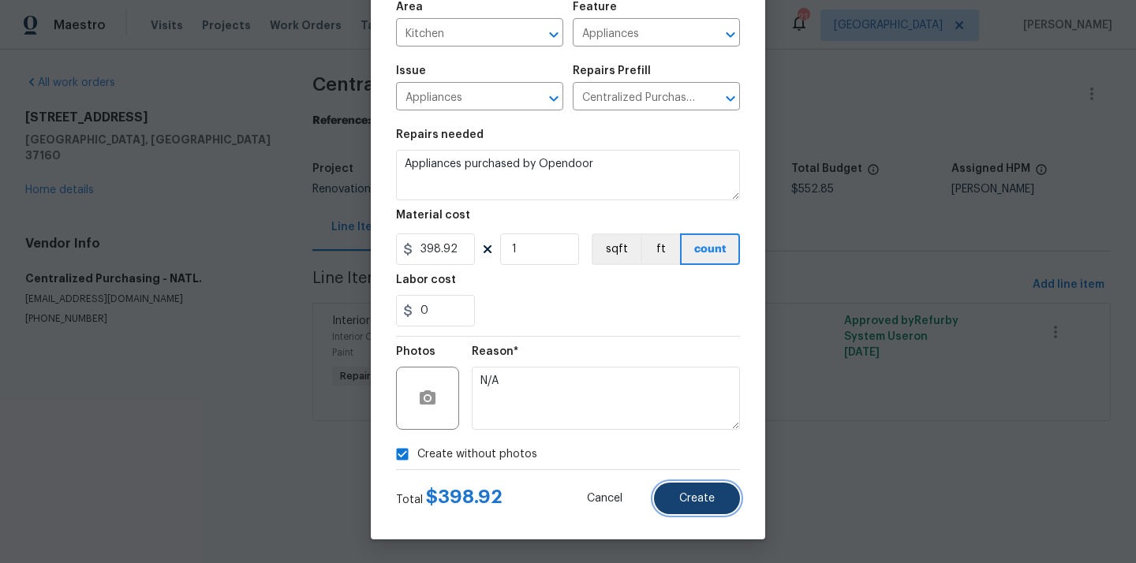
click at [698, 493] on span "Create" at bounding box center [698, 499] width 36 height 12
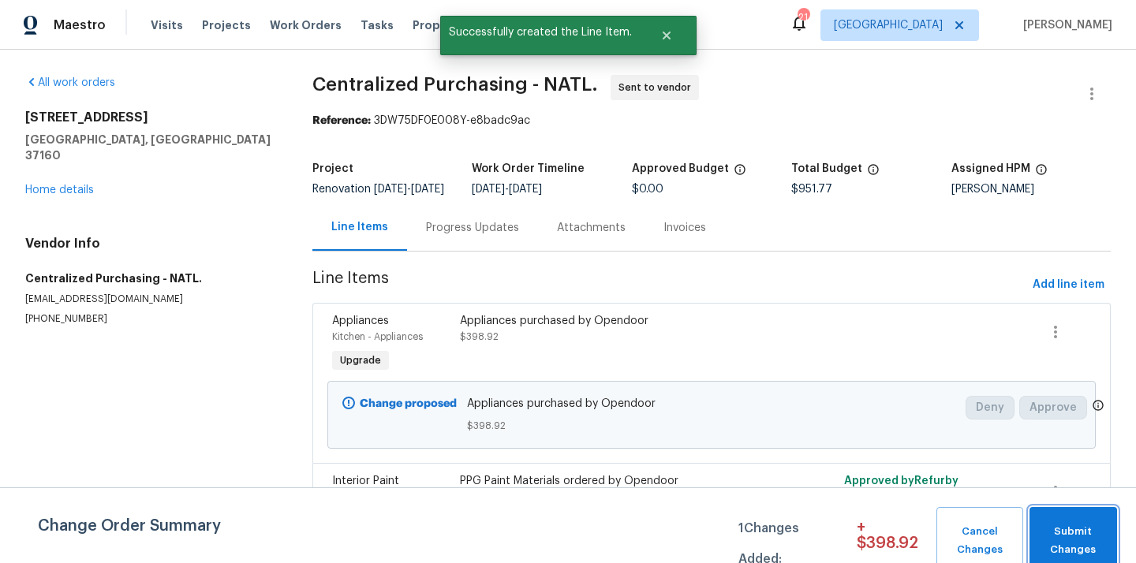
click at [1076, 535] on span "Submit Changes" at bounding box center [1074, 541] width 72 height 36
